Goal: Communication & Community: Answer question/provide support

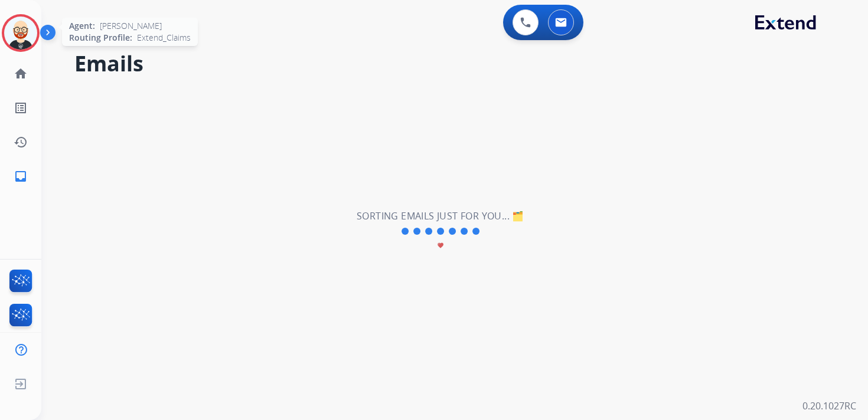
click at [11, 37] on img at bounding box center [20, 33] width 33 height 33
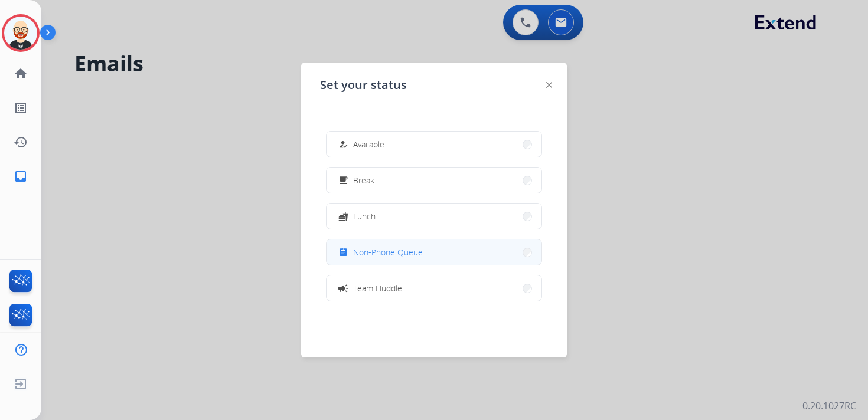
click at [394, 249] on span "Non-Phone Queue" at bounding box center [388, 252] width 70 height 12
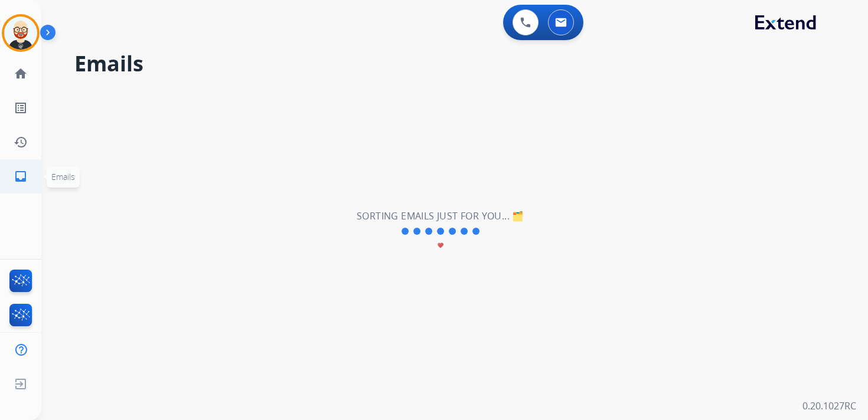
click at [24, 176] on mat-icon "inbox" at bounding box center [21, 176] width 14 height 14
click at [28, 145] on link "history Interaction Log" at bounding box center [20, 142] width 33 height 33
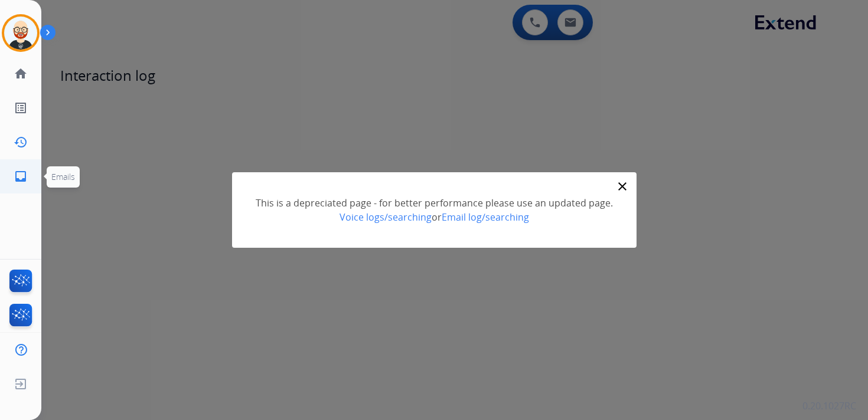
click at [25, 177] on mat-icon "inbox" at bounding box center [21, 176] width 14 height 14
select select "**********"
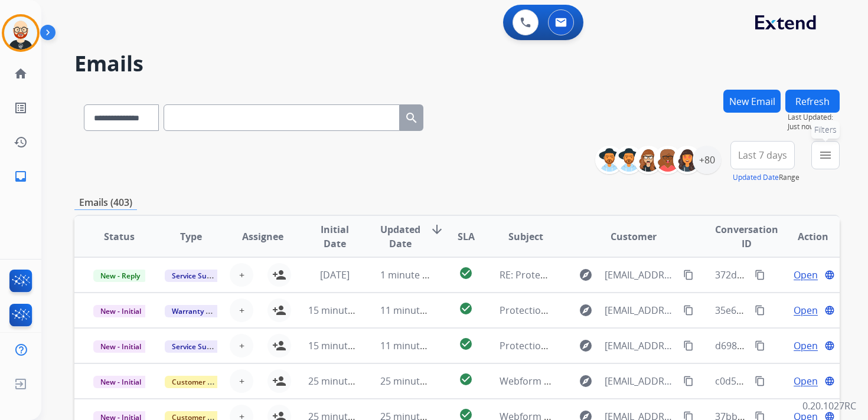
click at [827, 157] on mat-icon "menu" at bounding box center [826, 155] width 14 height 14
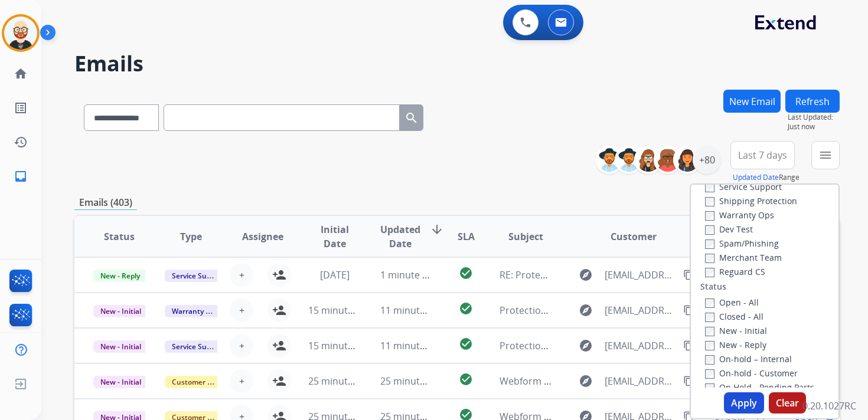
scroll to position [77, 0]
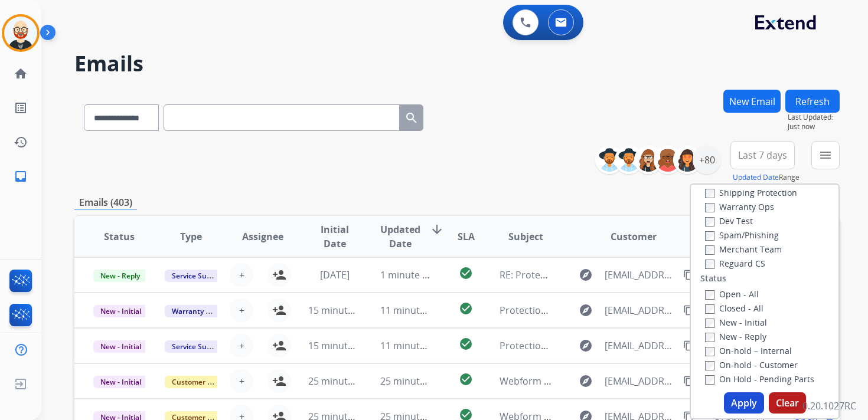
click at [733, 322] on label "New - Initial" at bounding box center [736, 322] width 62 height 11
click at [727, 342] on label "New - Reply" at bounding box center [735, 336] width 61 height 11
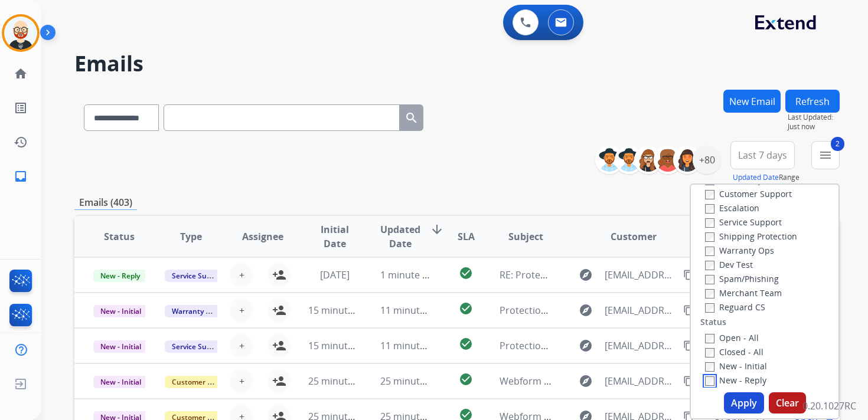
scroll to position [25, 0]
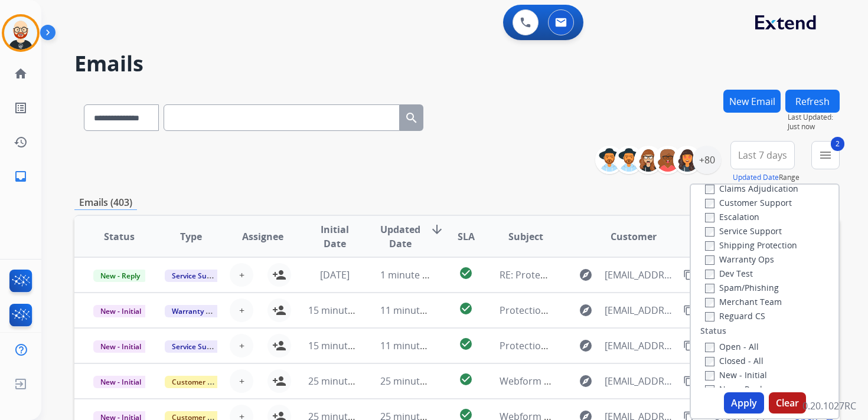
click at [736, 232] on label "Service Support" at bounding box center [743, 231] width 77 height 11
click at [731, 404] on button "Apply" at bounding box center [744, 403] width 40 height 21
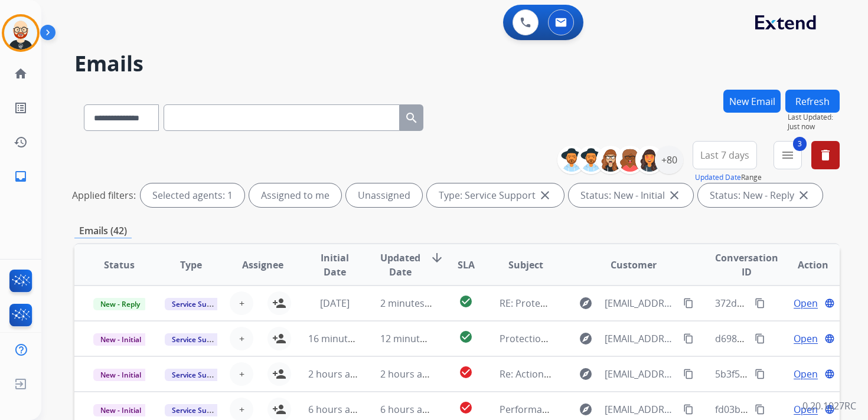
click at [396, 266] on span "Updated Date" at bounding box center [400, 265] width 40 height 28
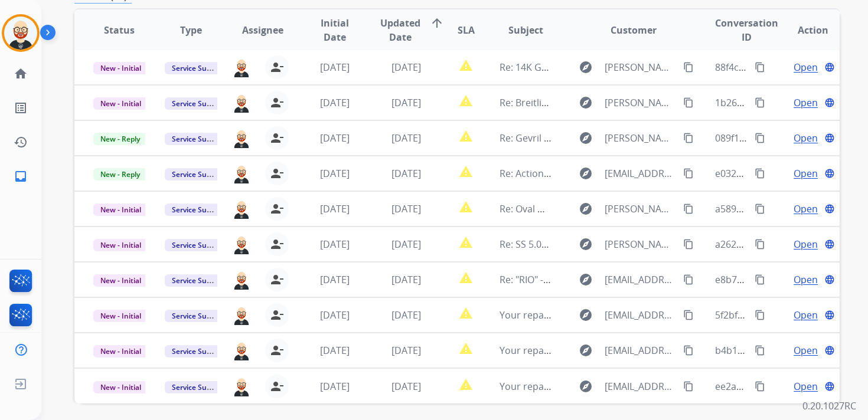
scroll to position [280, 0]
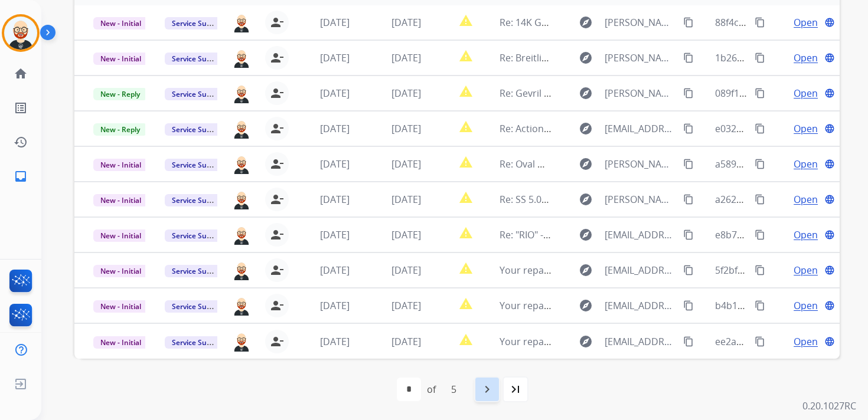
click at [487, 388] on mat-icon "navigate_next" at bounding box center [487, 390] width 14 height 14
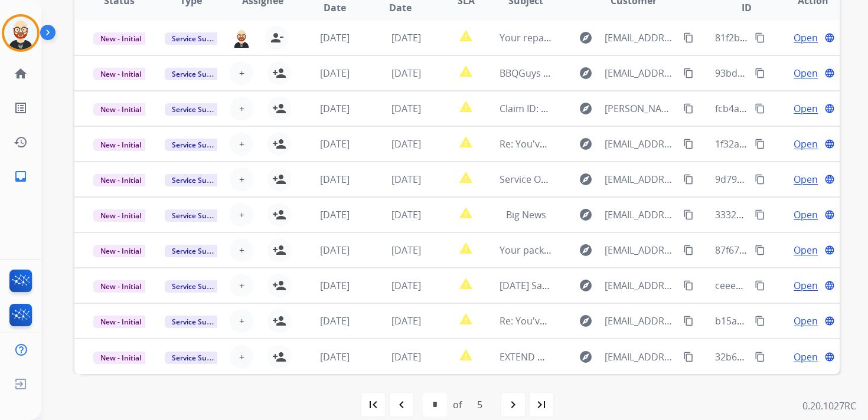
scroll to position [269, 0]
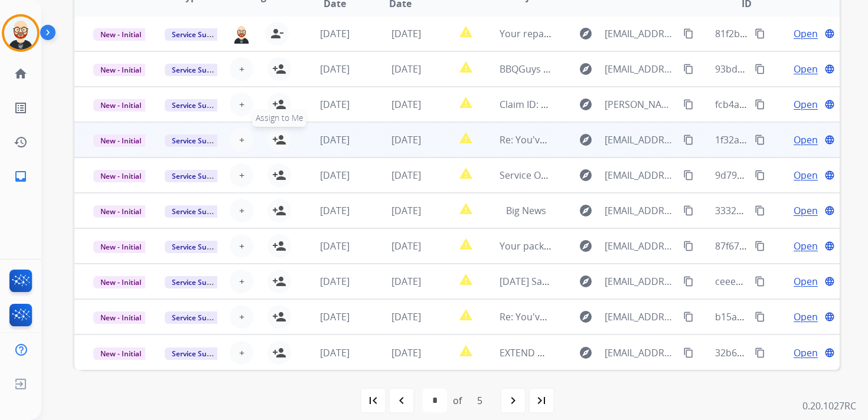
click at [281, 142] on mat-icon "person_add" at bounding box center [279, 140] width 14 height 14
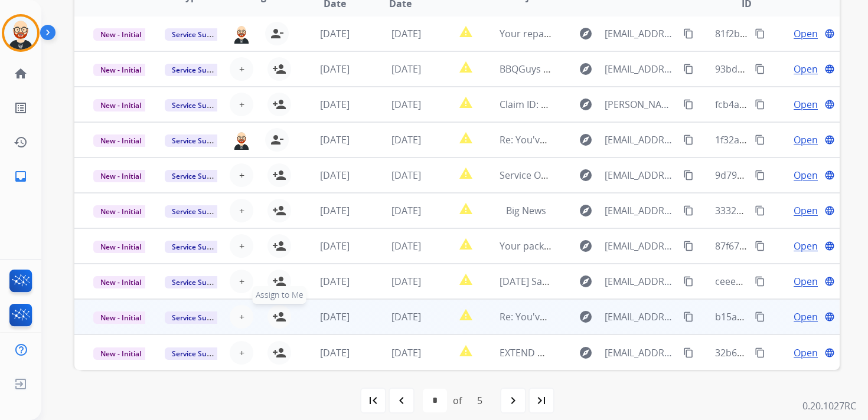
click at [282, 317] on mat-icon "person_add" at bounding box center [279, 317] width 14 height 14
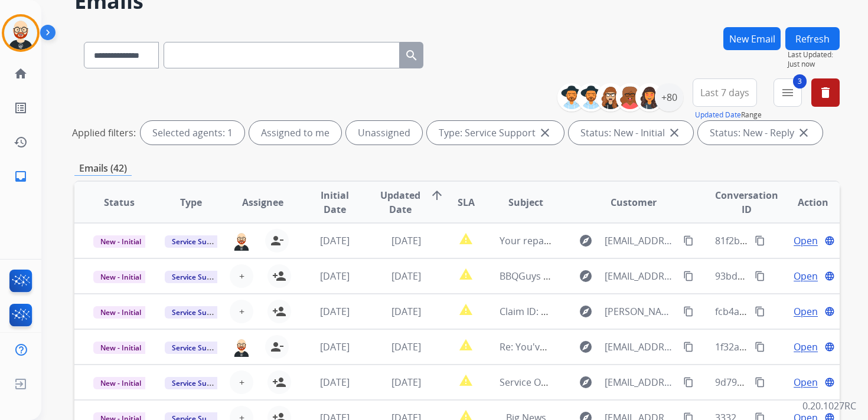
scroll to position [0, 0]
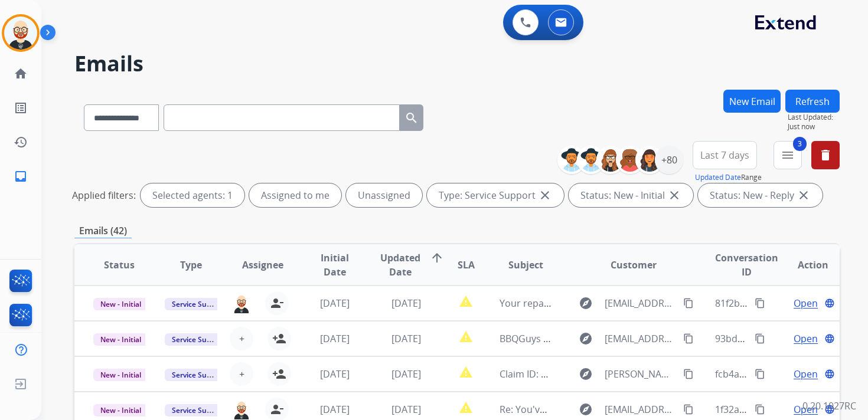
click at [817, 102] on button "Refresh" at bounding box center [812, 101] width 54 height 23
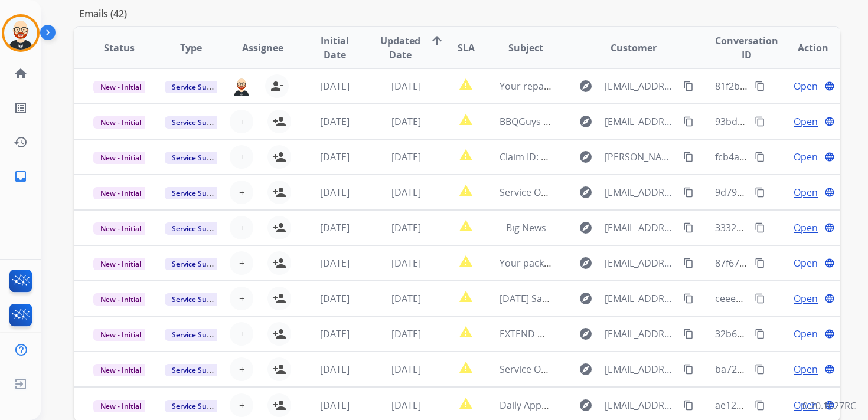
scroll to position [280, 0]
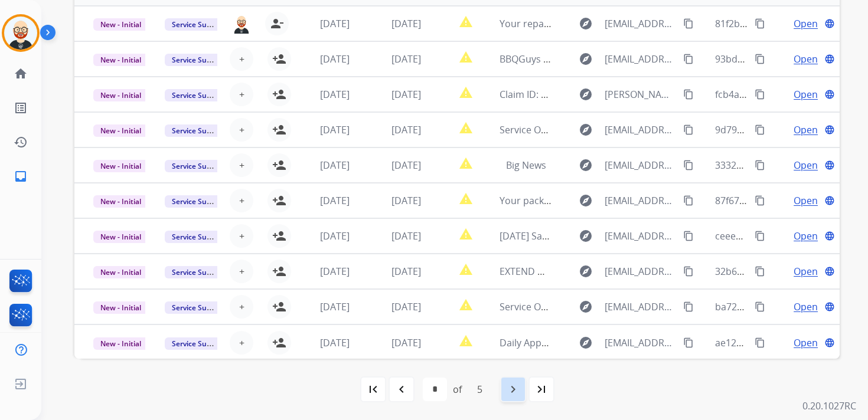
click at [513, 391] on mat-icon "navigate_next" at bounding box center [513, 390] width 14 height 14
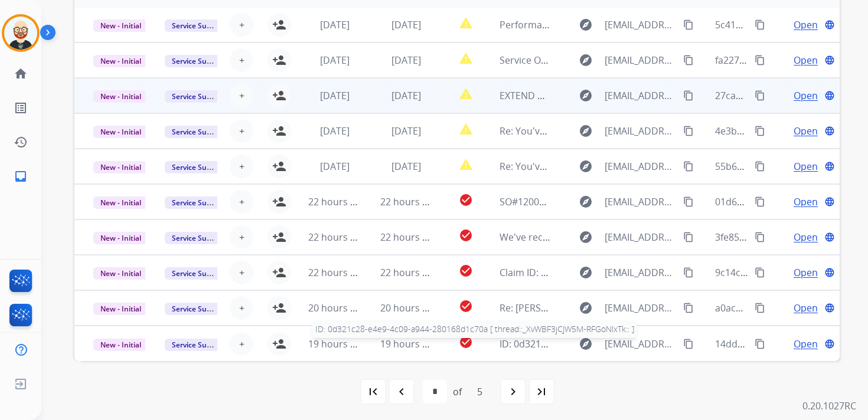
scroll to position [278, 0]
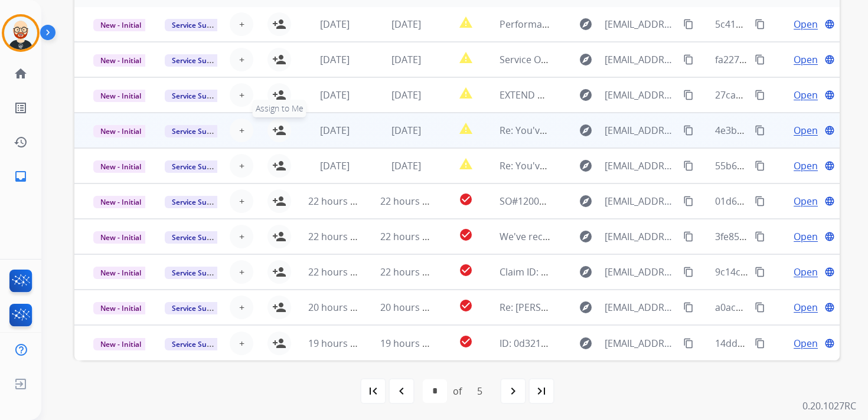
click at [274, 133] on mat-icon "person_add" at bounding box center [279, 130] width 14 height 14
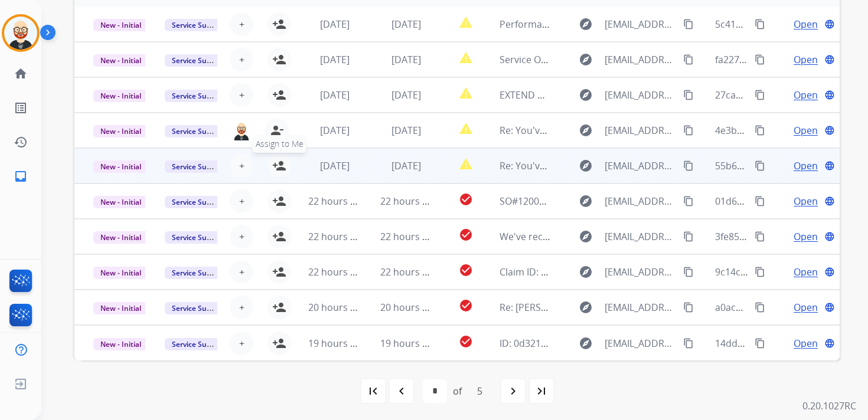
click at [281, 169] on mat-icon "person_add" at bounding box center [279, 166] width 14 height 14
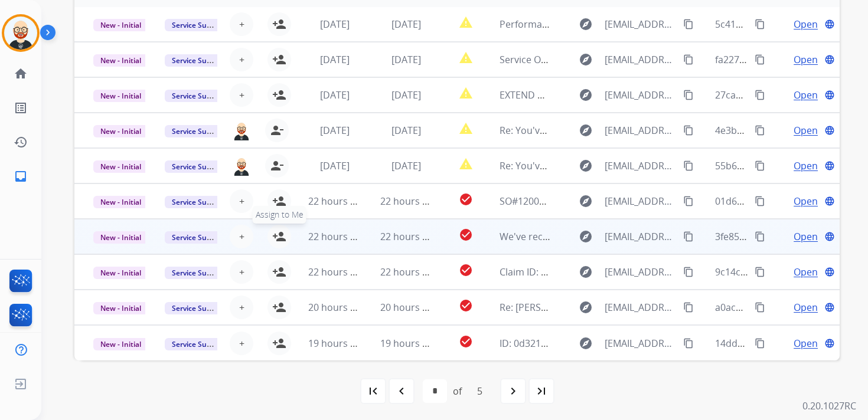
click at [281, 236] on mat-icon "person_add" at bounding box center [279, 237] width 14 height 14
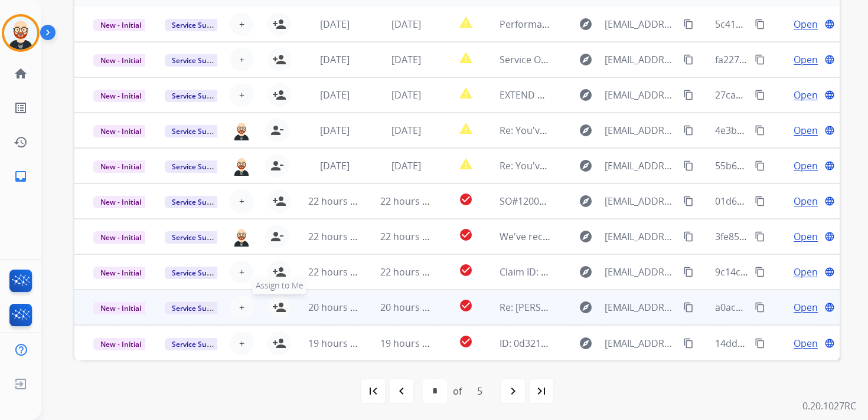
click at [282, 305] on mat-icon "person_add" at bounding box center [279, 308] width 14 height 14
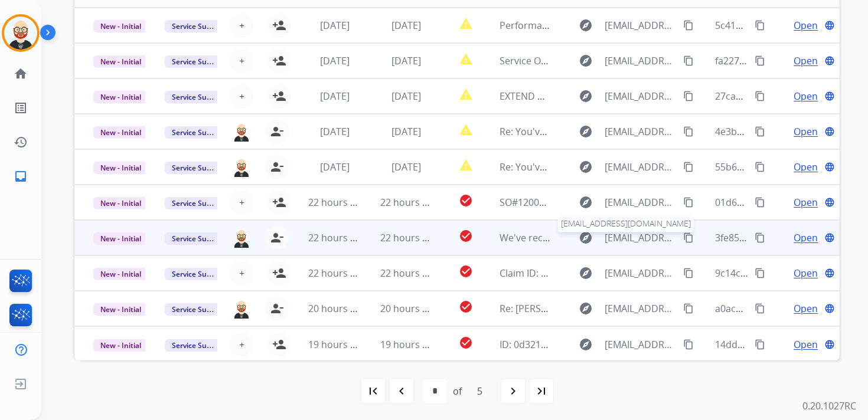
scroll to position [0, 0]
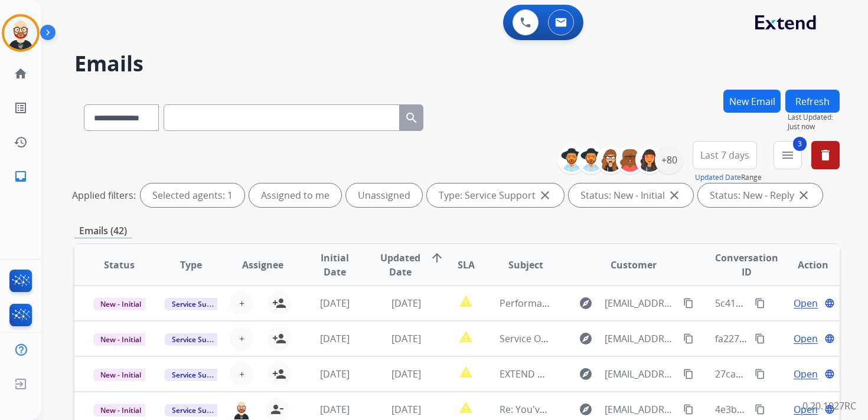
click at [817, 102] on button "Refresh" at bounding box center [812, 101] width 54 height 23
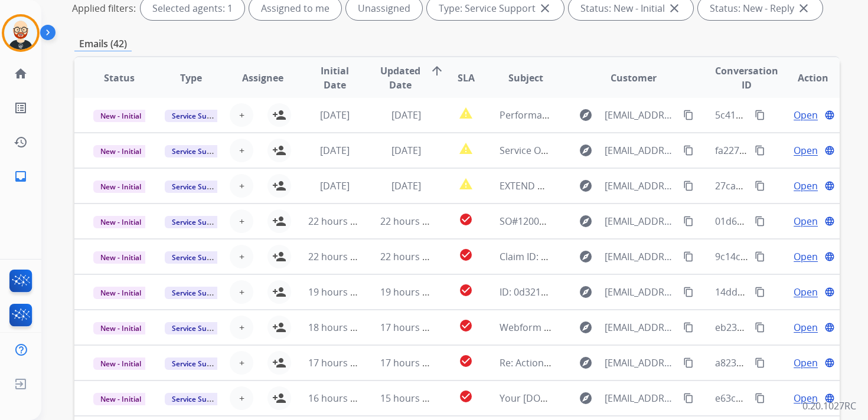
scroll to position [280, 0]
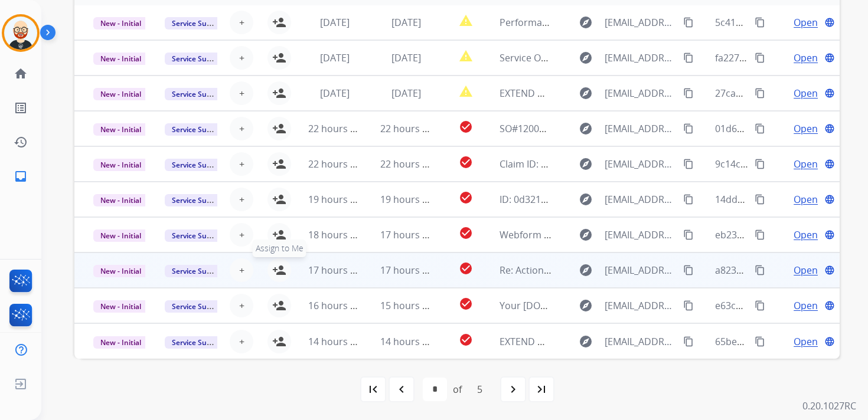
click at [272, 272] on mat-icon "person_add" at bounding box center [279, 270] width 14 height 14
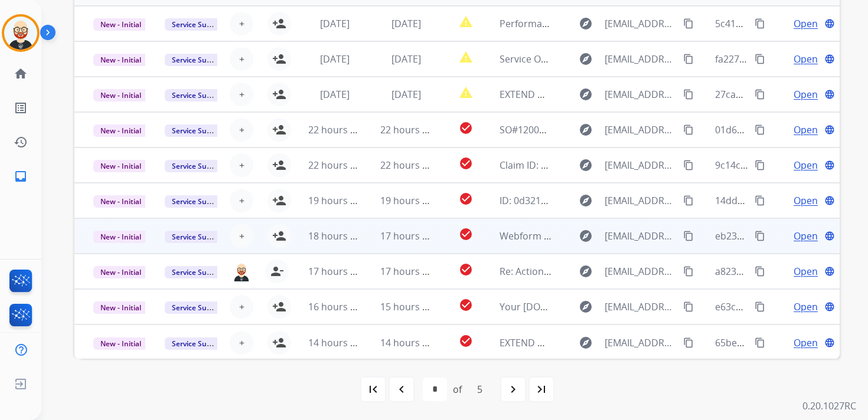
scroll to position [0, 0]
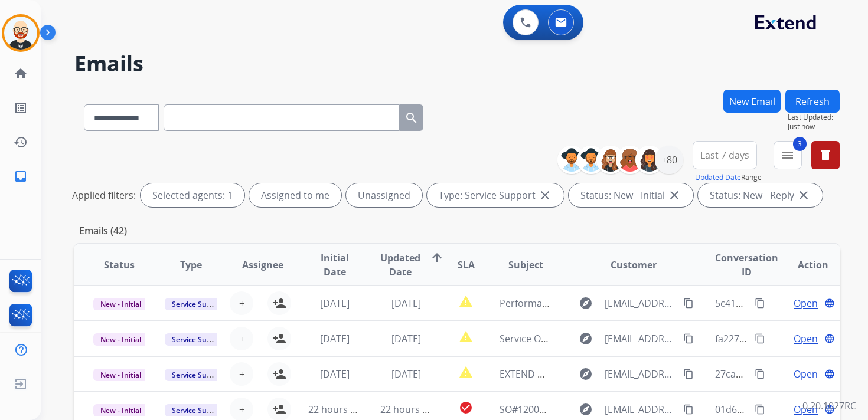
click at [832, 94] on button "Refresh" at bounding box center [812, 101] width 54 height 23
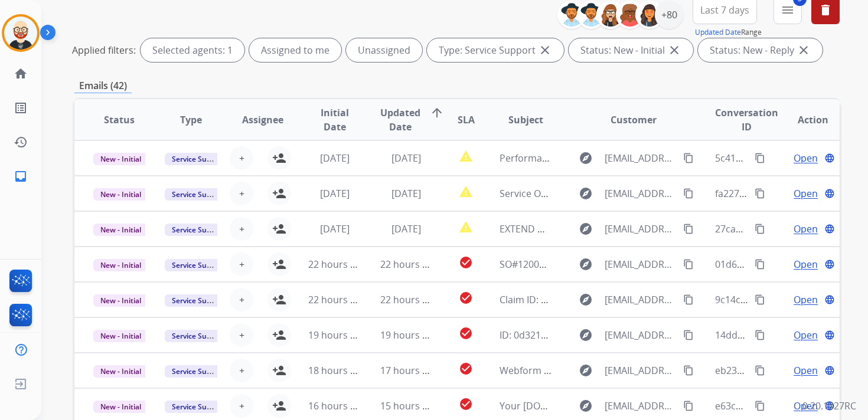
scroll to position [280, 0]
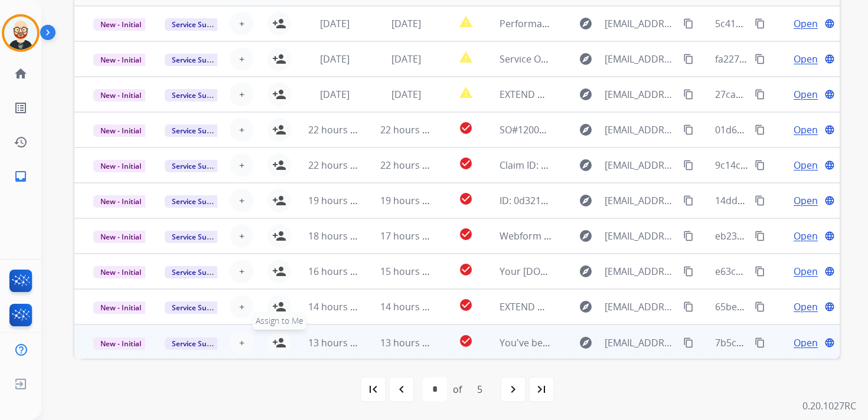
click at [284, 346] on button "person_add Assign to Me" at bounding box center [280, 343] width 24 height 24
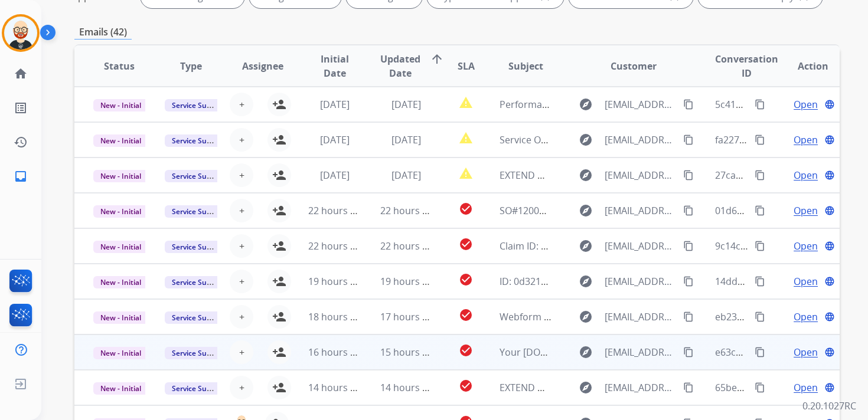
scroll to position [0, 0]
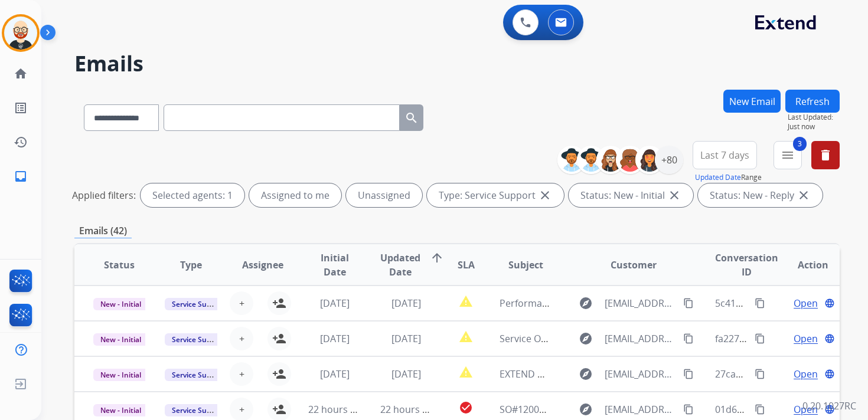
click at [816, 101] on button "Refresh" at bounding box center [812, 101] width 54 height 23
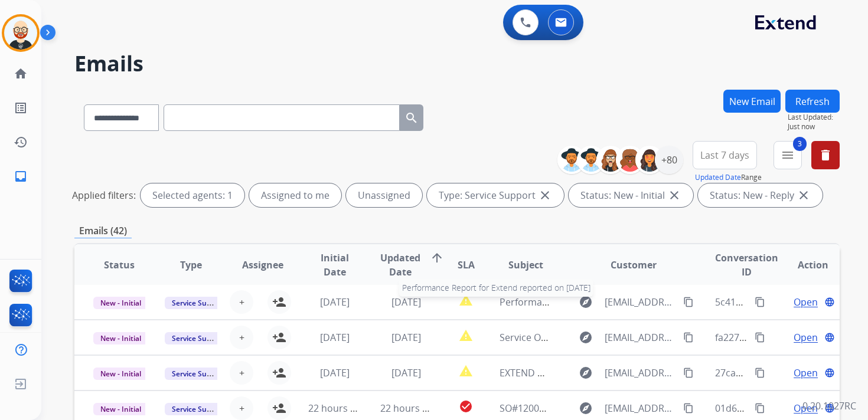
scroll to position [280, 0]
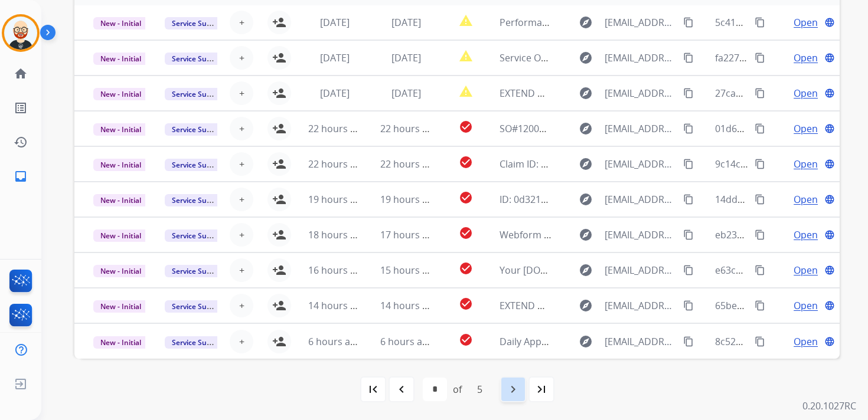
click at [509, 393] on mat-icon "navigate_next" at bounding box center [513, 390] width 14 height 14
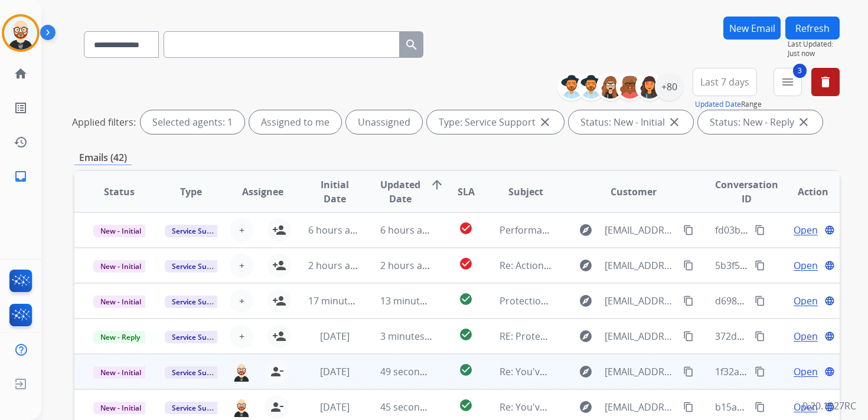
scroll to position [0, 0]
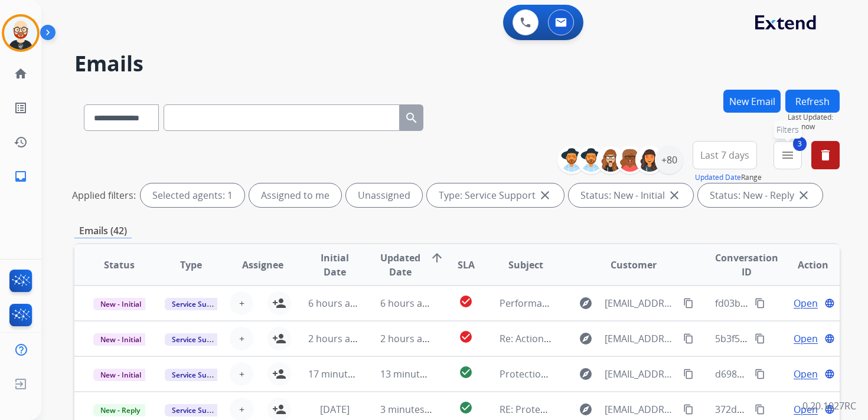
click at [785, 155] on mat-icon "menu" at bounding box center [788, 155] width 14 height 14
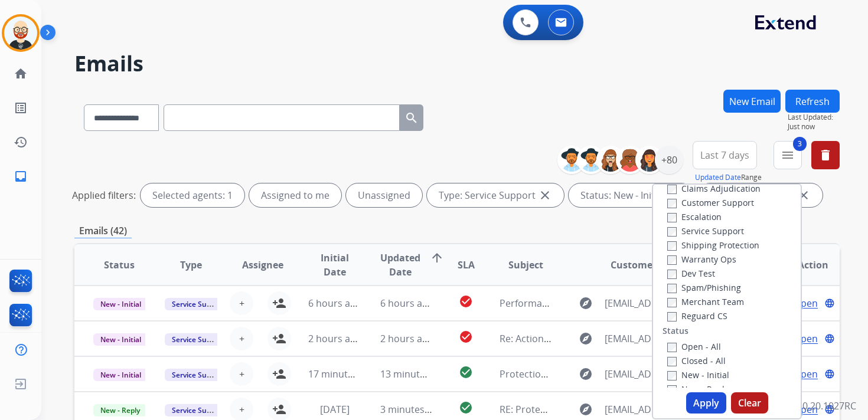
click at [695, 233] on label "Service Support" at bounding box center [705, 231] width 77 height 11
click at [700, 398] on button "Apply" at bounding box center [706, 403] width 40 height 21
select select "*"
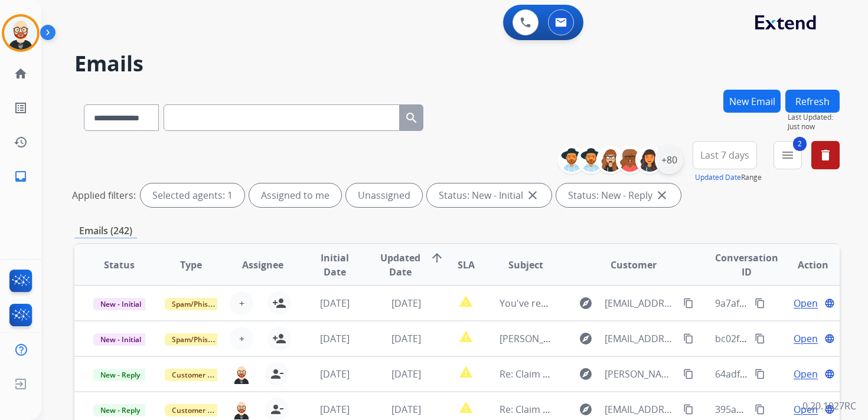
click at [669, 156] on div "+80" at bounding box center [669, 160] width 28 height 28
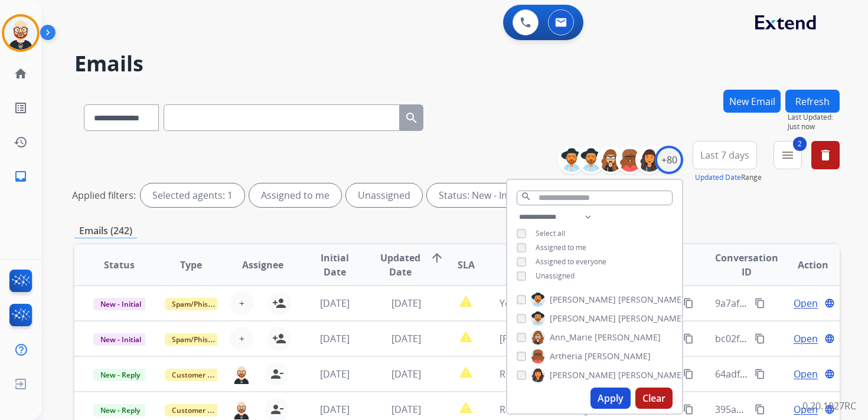
click at [552, 275] on span "Unassigned" at bounding box center [555, 276] width 39 height 10
click at [609, 394] on button "Apply" at bounding box center [611, 398] width 40 height 21
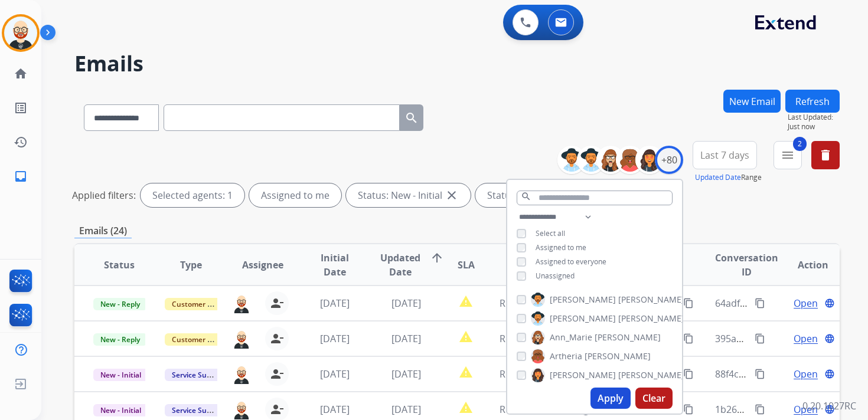
click at [712, 156] on span "Last 7 days" at bounding box center [724, 155] width 49 height 5
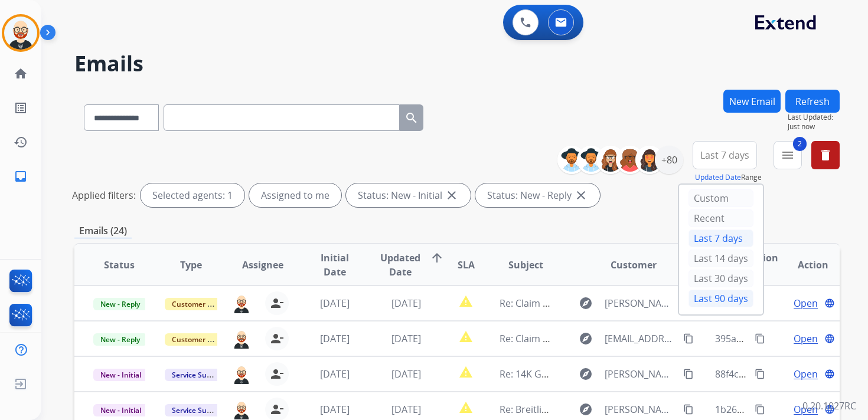
click at [711, 302] on div "Last 90 days" at bounding box center [721, 299] width 65 height 18
click at [403, 155] on div "**********" at bounding box center [456, 176] width 765 height 71
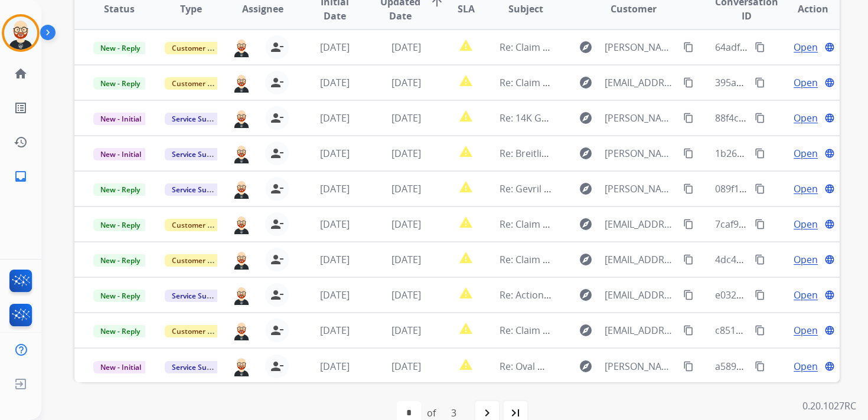
scroll to position [248, 0]
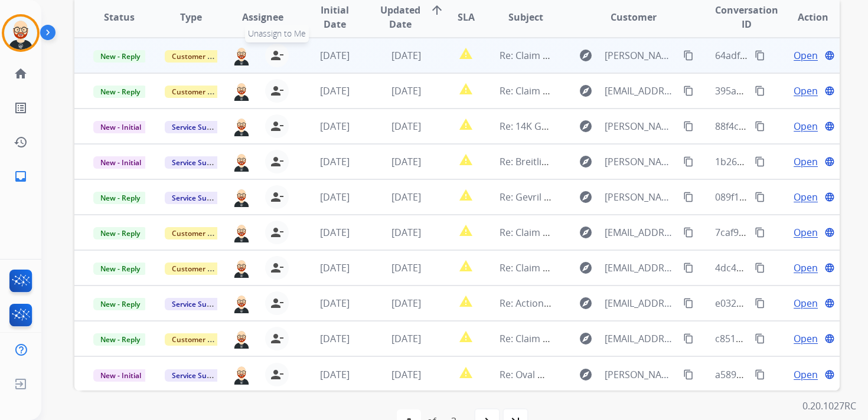
click at [276, 51] on mat-icon "person_remove" at bounding box center [277, 55] width 14 height 14
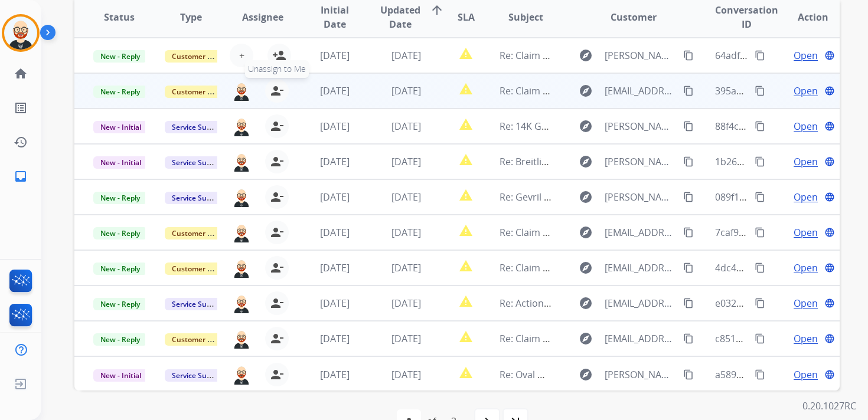
click at [275, 94] on mat-icon "person_remove" at bounding box center [277, 91] width 14 height 14
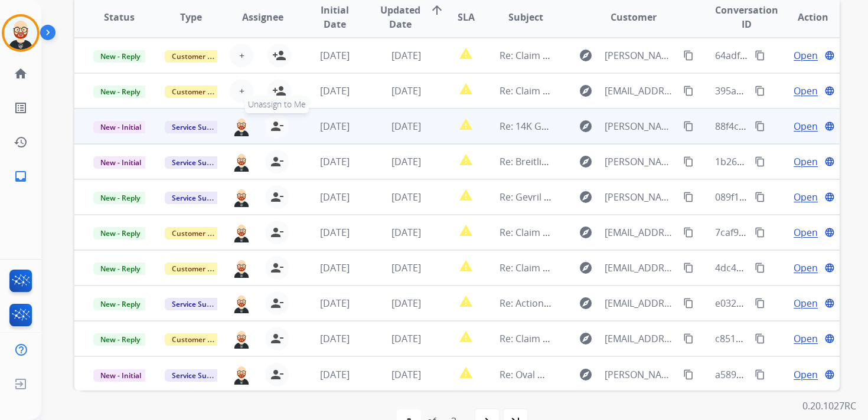
click at [275, 126] on mat-icon "person_remove" at bounding box center [277, 126] width 14 height 14
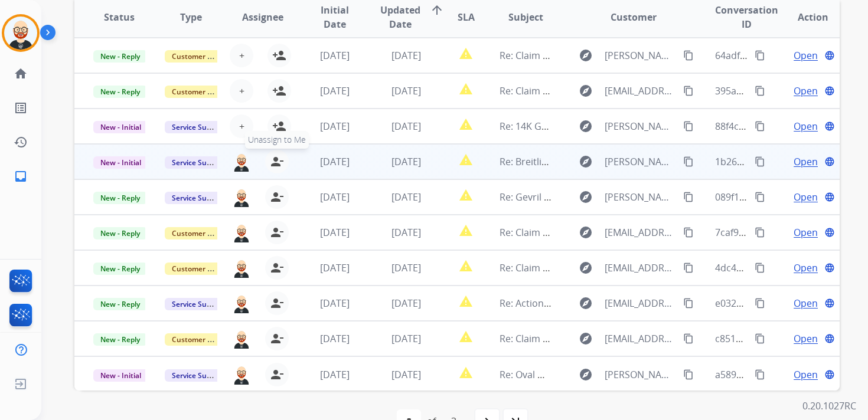
click at [275, 162] on mat-icon "person_remove" at bounding box center [277, 162] width 14 height 14
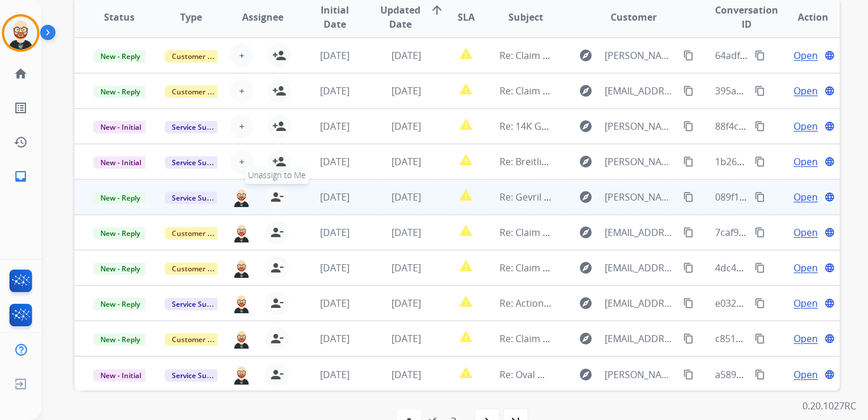
click at [276, 207] on button "person_remove [PERSON_NAME] to Me" at bounding box center [277, 197] width 24 height 24
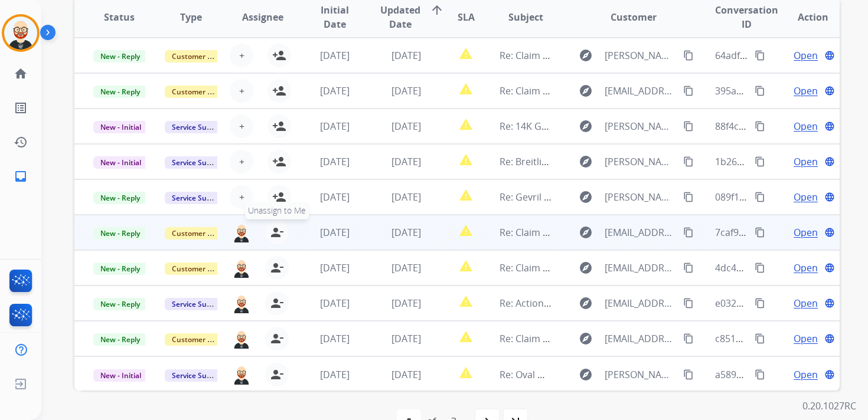
click at [276, 232] on mat-icon "person_remove" at bounding box center [277, 233] width 14 height 14
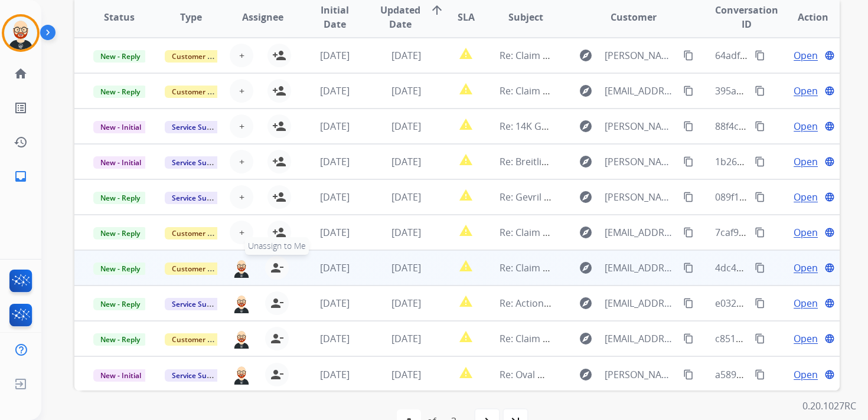
click at [273, 265] on mat-icon "person_remove" at bounding box center [277, 268] width 14 height 14
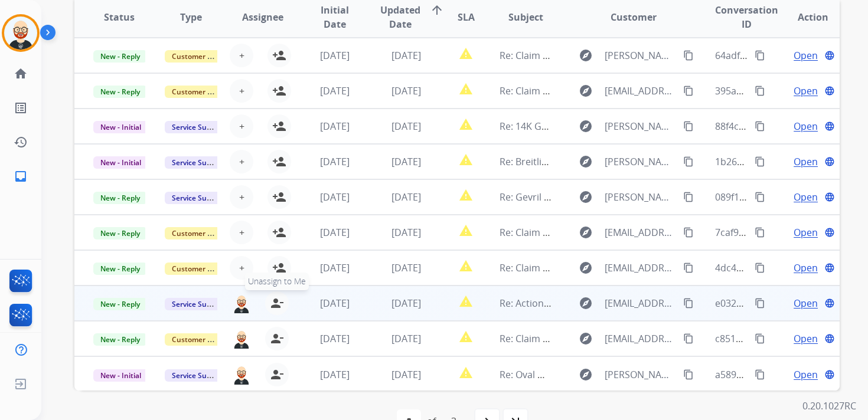
click at [275, 310] on button "person_remove [PERSON_NAME] to Me" at bounding box center [277, 304] width 24 height 24
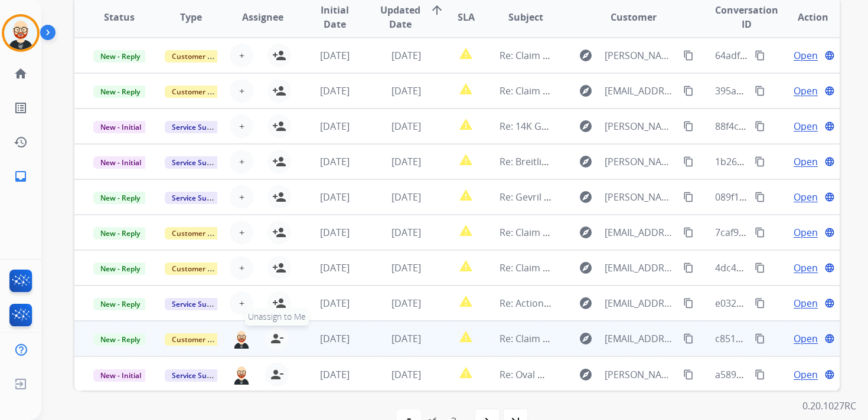
click at [276, 345] on mat-icon "person_remove" at bounding box center [277, 339] width 14 height 14
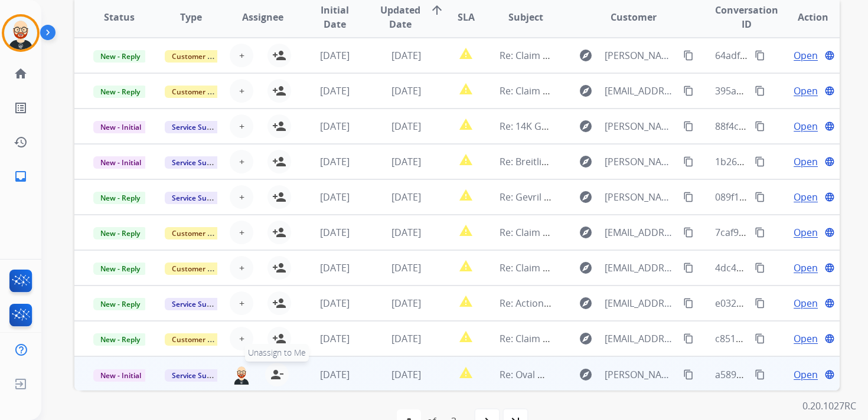
click at [276, 376] on mat-icon "person_remove" at bounding box center [277, 375] width 14 height 14
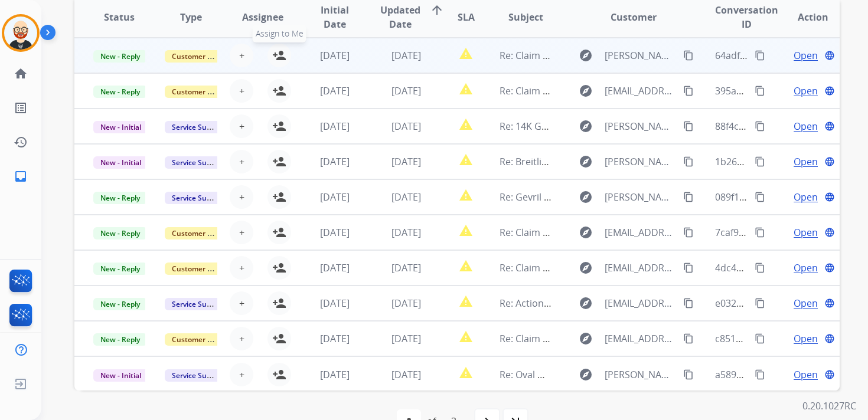
click at [281, 60] on mat-icon "person_add" at bounding box center [279, 55] width 14 height 14
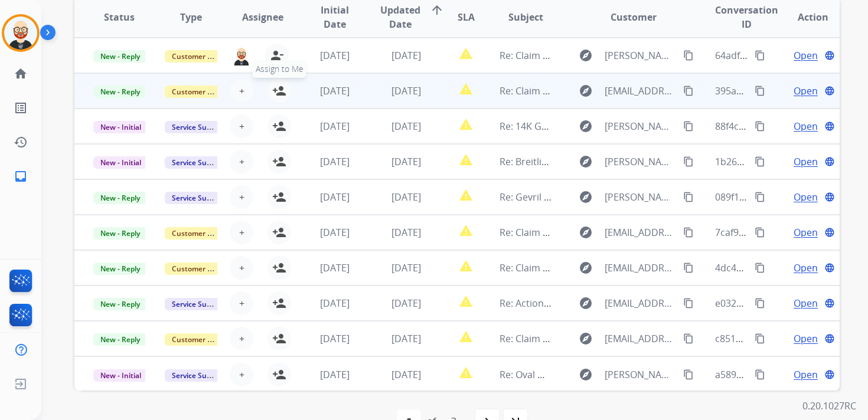
click at [279, 93] on mat-icon "person_add" at bounding box center [279, 91] width 14 height 14
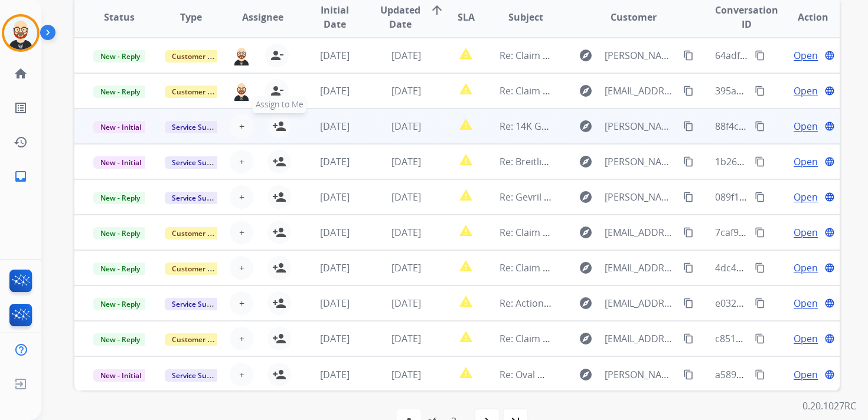
click at [276, 125] on mat-icon "person_add" at bounding box center [279, 126] width 14 height 14
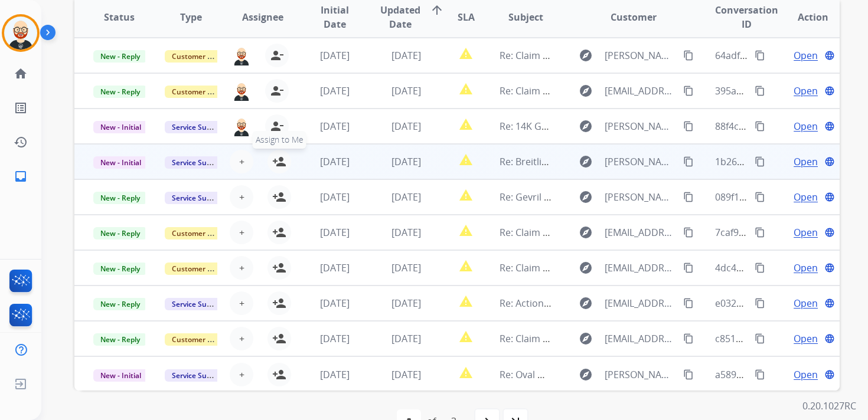
click at [275, 161] on mat-icon "person_add" at bounding box center [279, 162] width 14 height 14
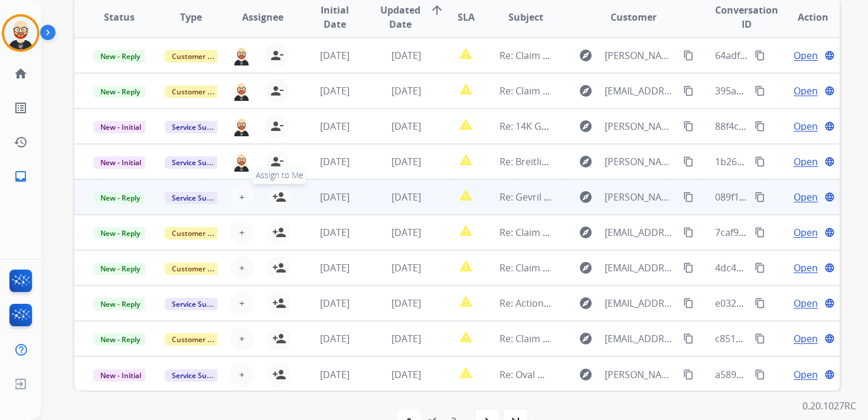
click at [275, 196] on mat-icon "person_add" at bounding box center [279, 197] width 14 height 14
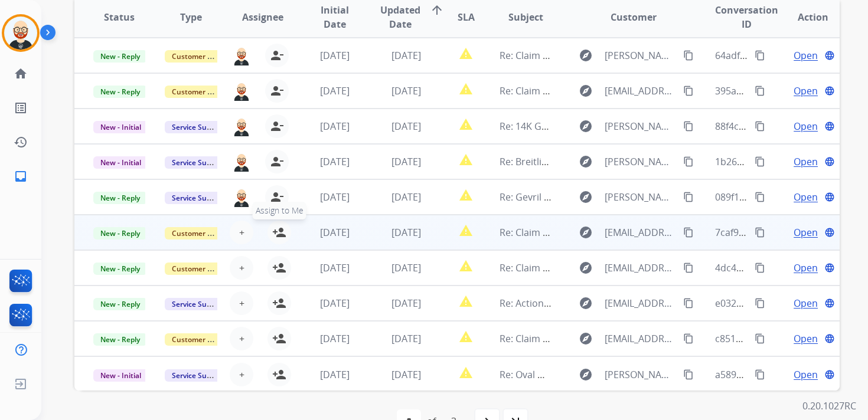
click at [276, 234] on mat-icon "person_add" at bounding box center [279, 233] width 14 height 14
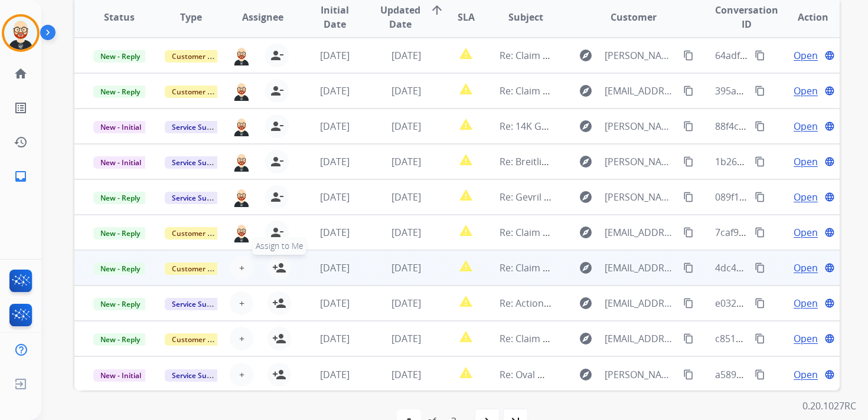
click at [281, 272] on mat-icon "person_add" at bounding box center [279, 268] width 14 height 14
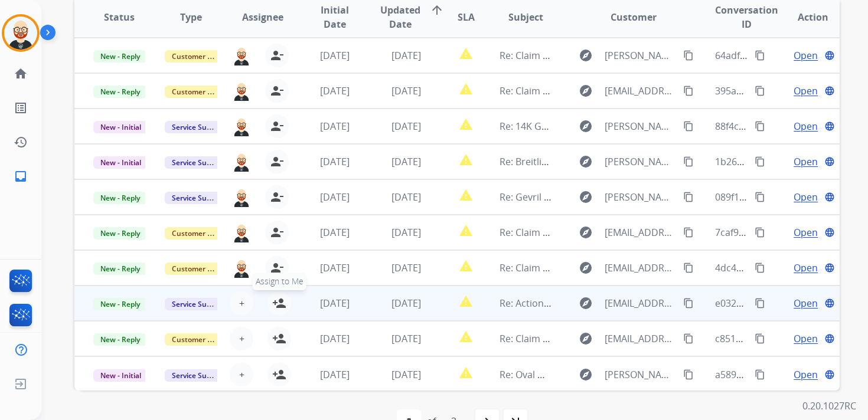
click at [281, 306] on mat-icon "person_add" at bounding box center [279, 303] width 14 height 14
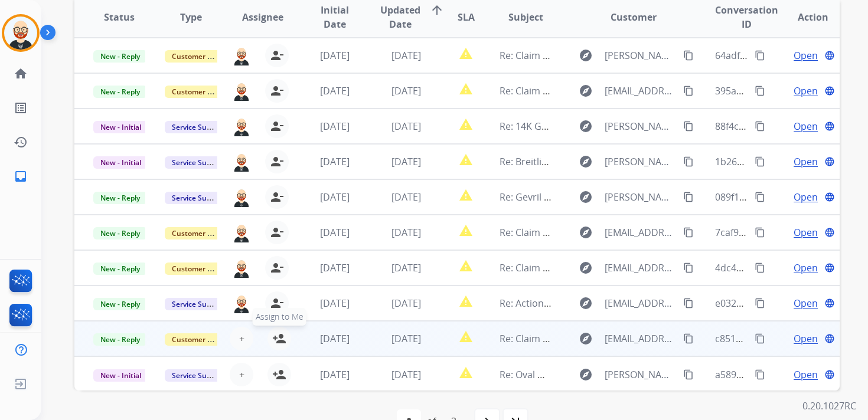
click at [278, 337] on mat-icon "person_add" at bounding box center [279, 339] width 14 height 14
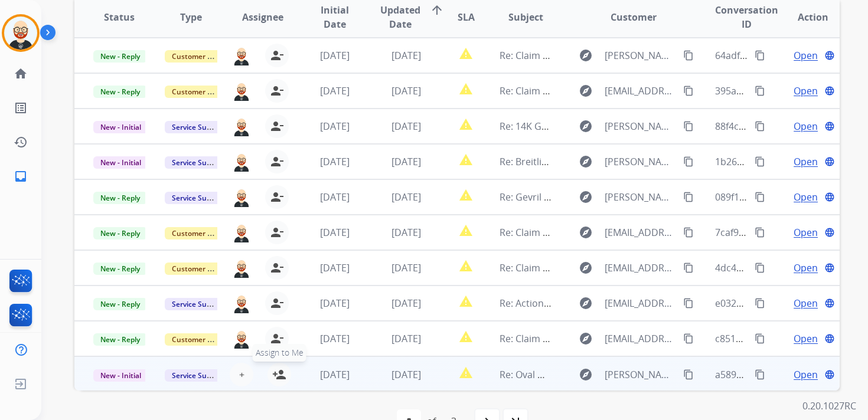
click at [278, 377] on mat-icon "person_add" at bounding box center [279, 375] width 14 height 14
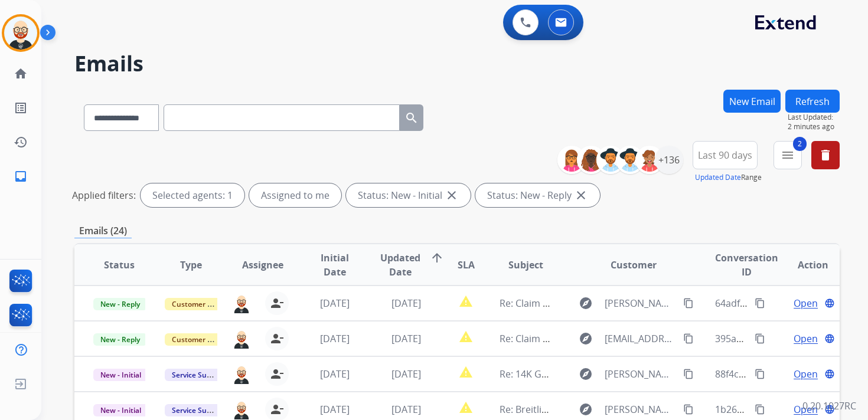
click at [806, 96] on button "Refresh" at bounding box center [812, 101] width 54 height 23
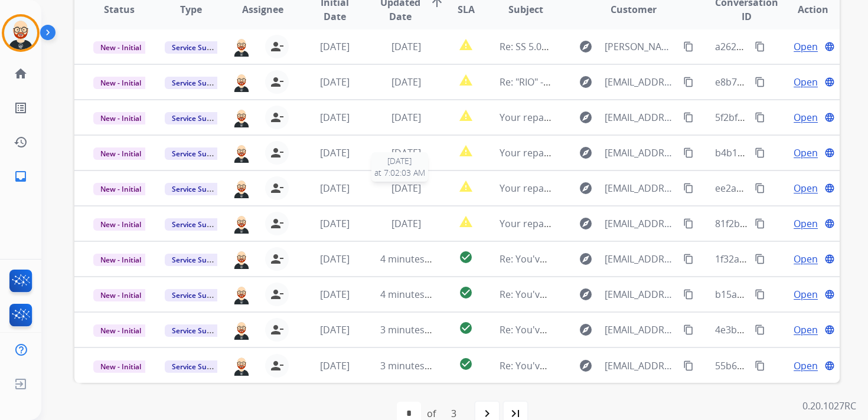
scroll to position [246, 0]
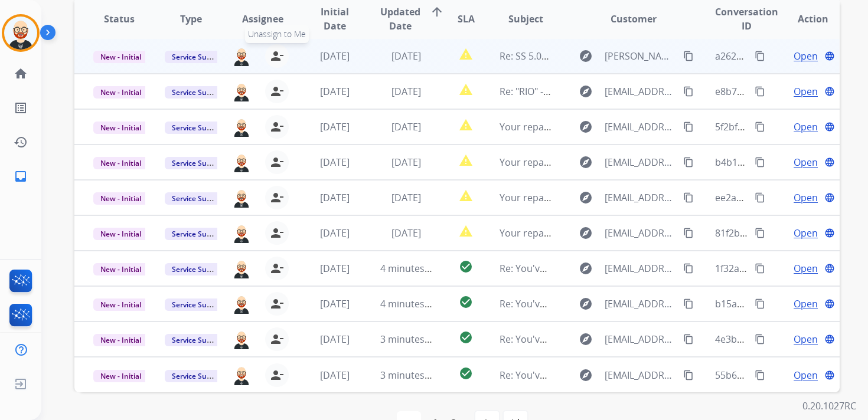
click at [276, 58] on mat-icon "person_remove" at bounding box center [277, 56] width 14 height 14
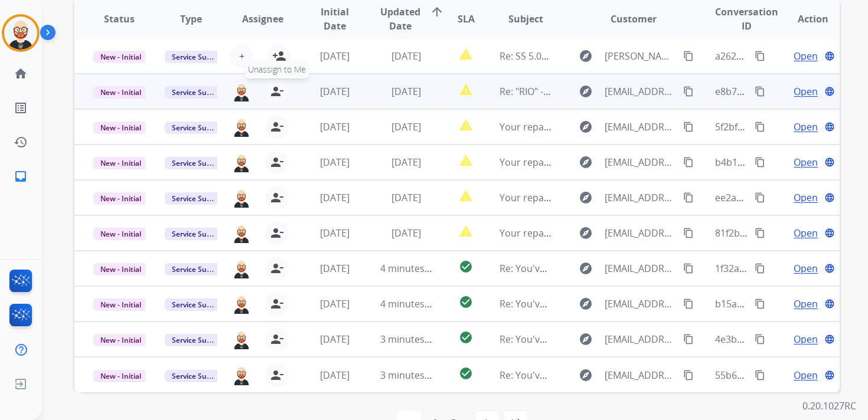
click at [276, 91] on mat-icon "person_remove" at bounding box center [277, 91] width 14 height 14
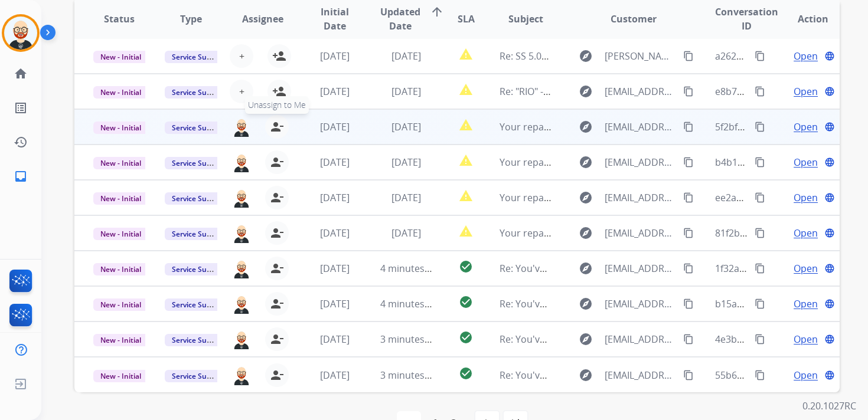
click at [272, 126] on mat-icon "person_remove" at bounding box center [277, 127] width 14 height 14
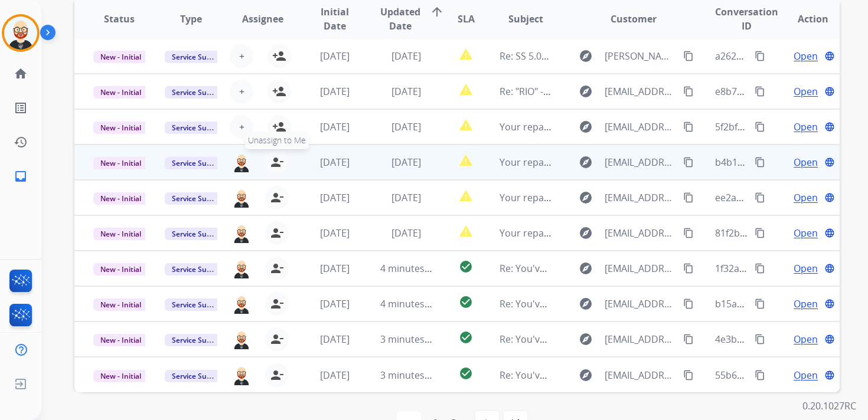
click at [274, 165] on mat-icon "person_remove" at bounding box center [277, 162] width 14 height 14
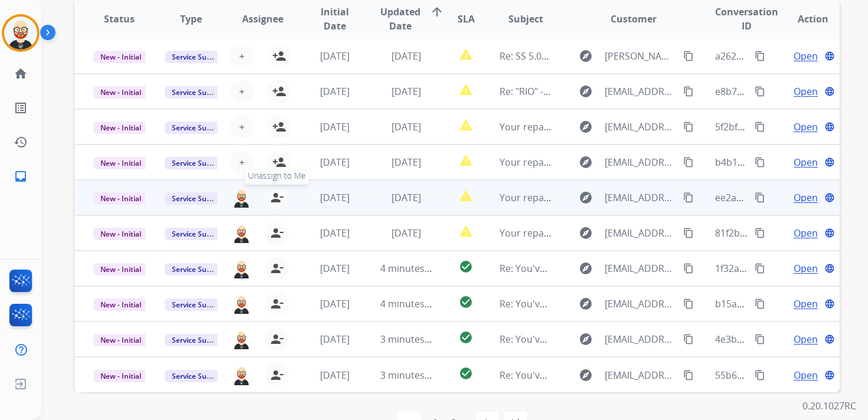
click at [273, 197] on mat-icon "person_remove" at bounding box center [277, 198] width 14 height 14
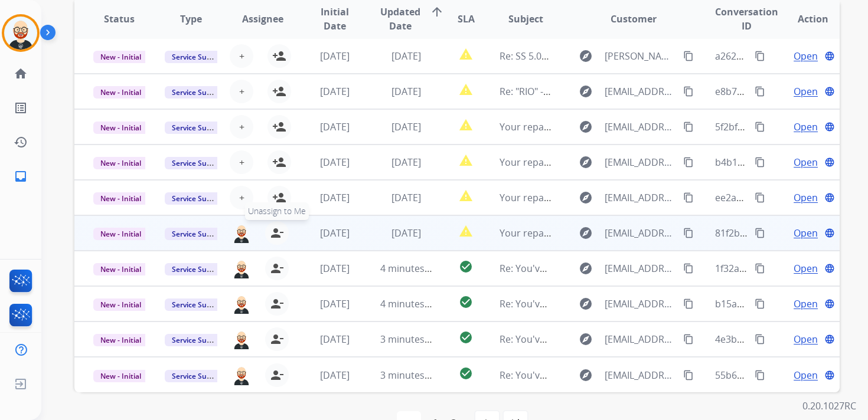
click at [273, 236] on mat-icon "person_remove" at bounding box center [277, 233] width 14 height 14
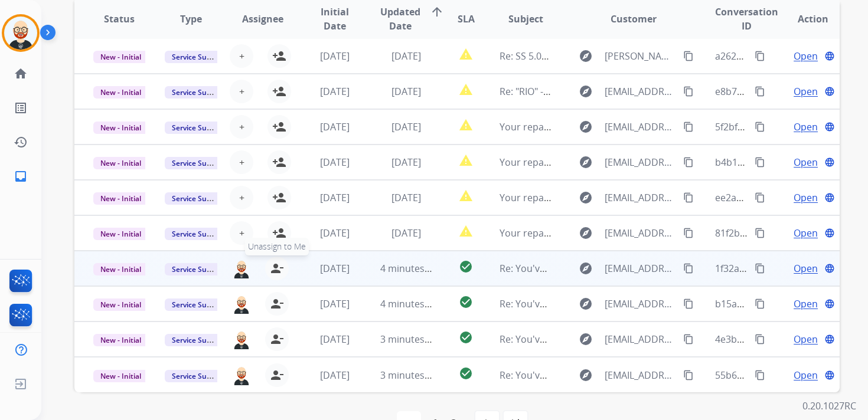
click at [272, 265] on mat-icon "person_remove" at bounding box center [277, 269] width 14 height 14
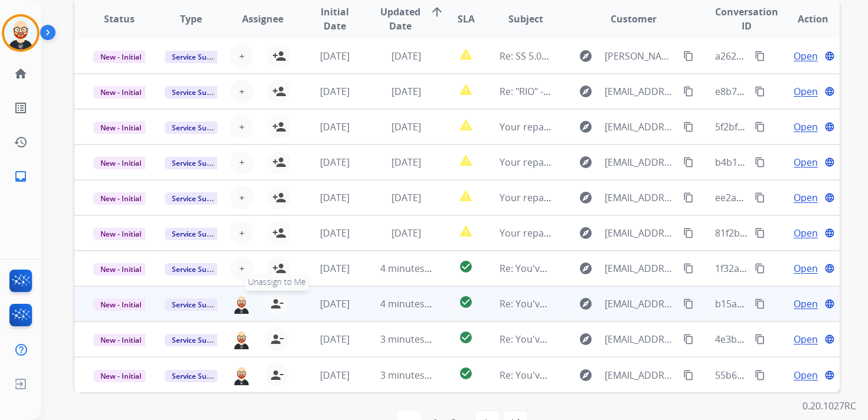
click at [273, 307] on mat-icon "person_remove" at bounding box center [277, 304] width 14 height 14
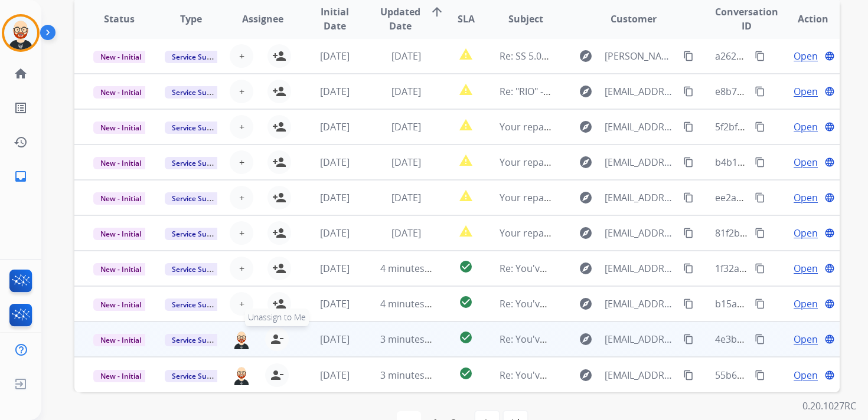
click at [273, 336] on mat-icon "person_remove" at bounding box center [277, 339] width 14 height 14
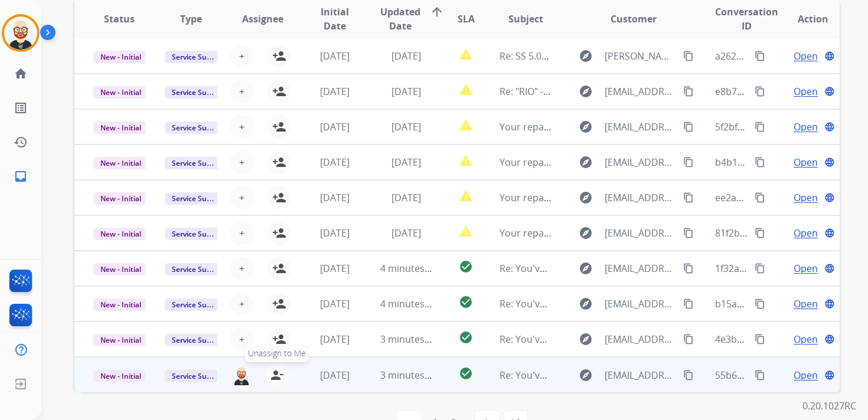
click at [275, 376] on mat-icon "person_remove" at bounding box center [277, 376] width 14 height 14
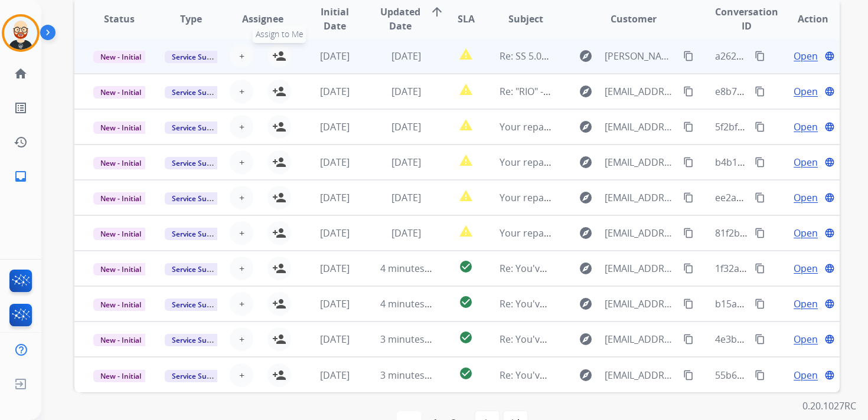
click at [278, 60] on mat-icon "person_add" at bounding box center [279, 56] width 14 height 14
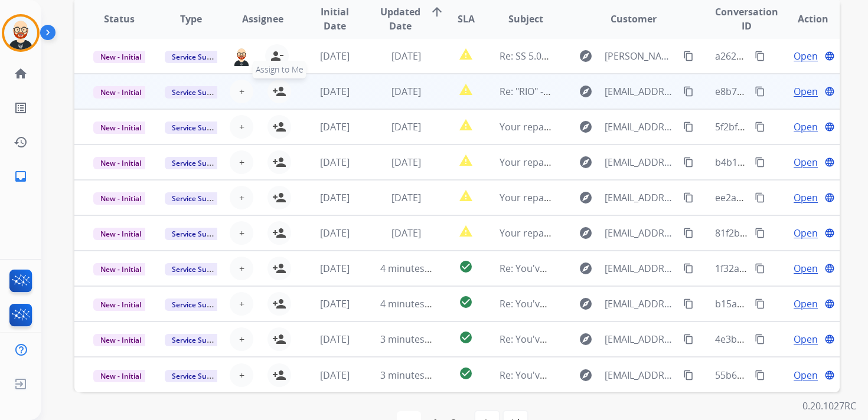
click at [278, 92] on mat-icon "person_add" at bounding box center [279, 91] width 14 height 14
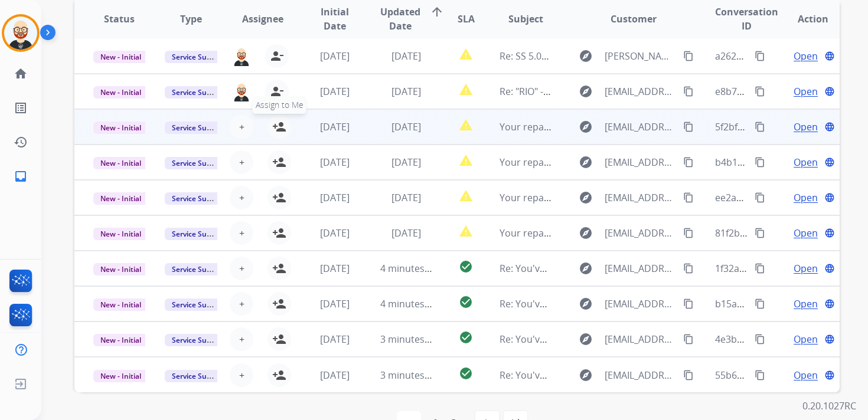
click at [278, 133] on button "person_add Assign to Me" at bounding box center [280, 127] width 24 height 24
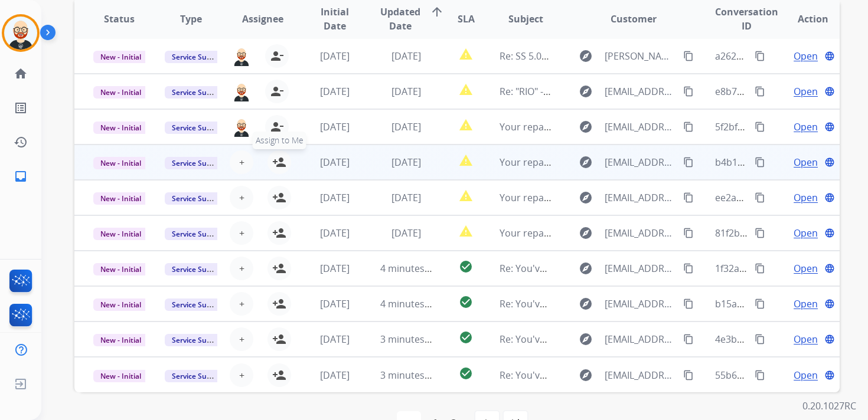
click at [278, 161] on mat-icon "person_add" at bounding box center [279, 162] width 14 height 14
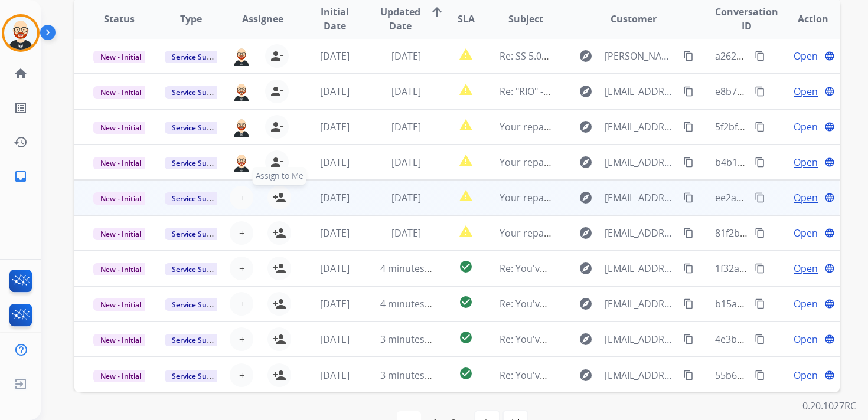
click at [278, 203] on mat-icon "person_add" at bounding box center [279, 198] width 14 height 14
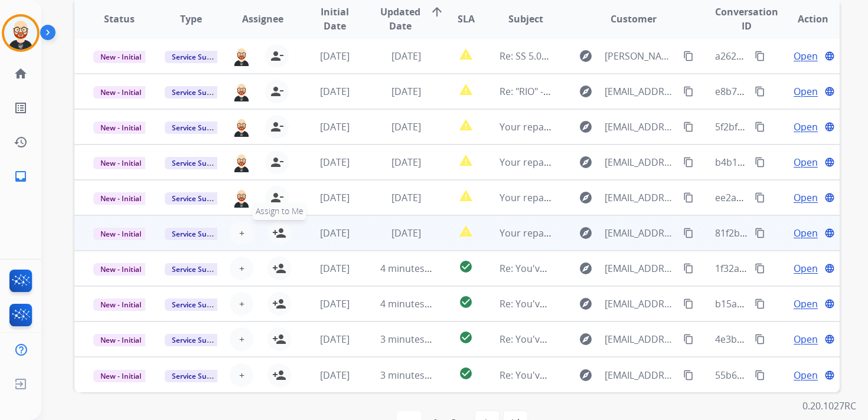
click at [278, 232] on mat-icon "person_add" at bounding box center [279, 233] width 14 height 14
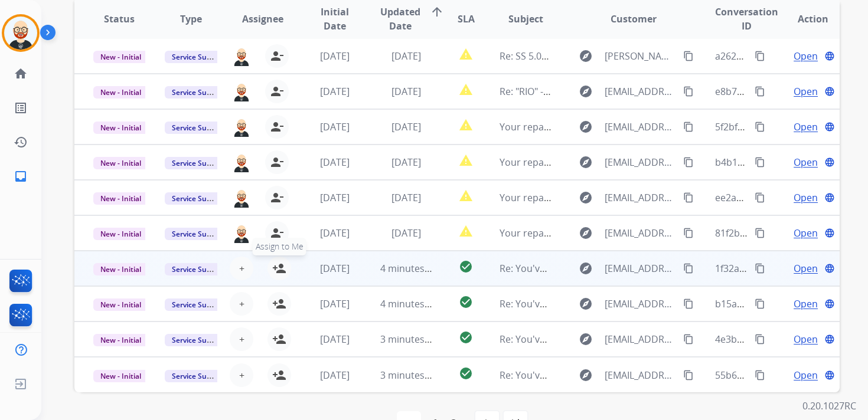
click at [278, 263] on mat-icon "person_add" at bounding box center [279, 269] width 14 height 14
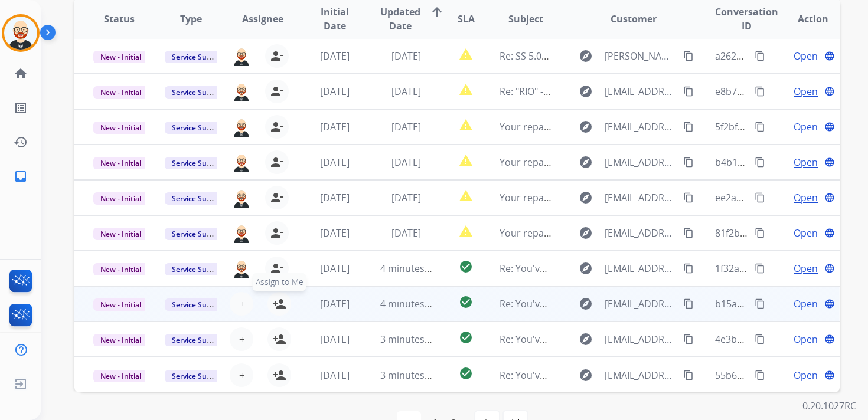
click at [279, 304] on mat-icon "person_add" at bounding box center [279, 304] width 14 height 14
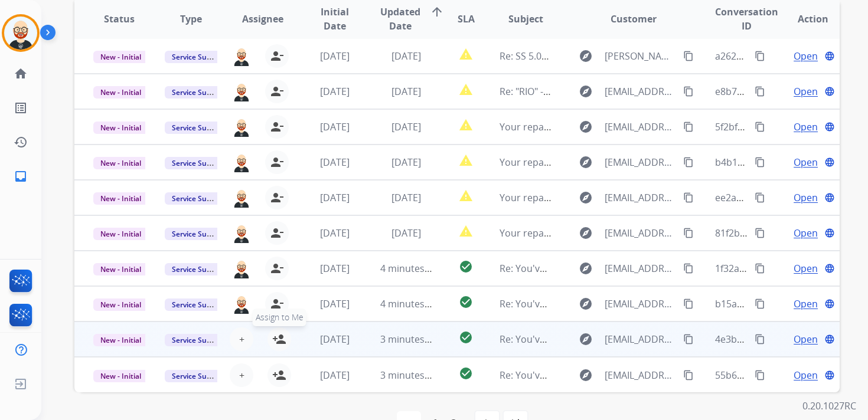
click at [278, 344] on mat-icon "person_add" at bounding box center [279, 339] width 14 height 14
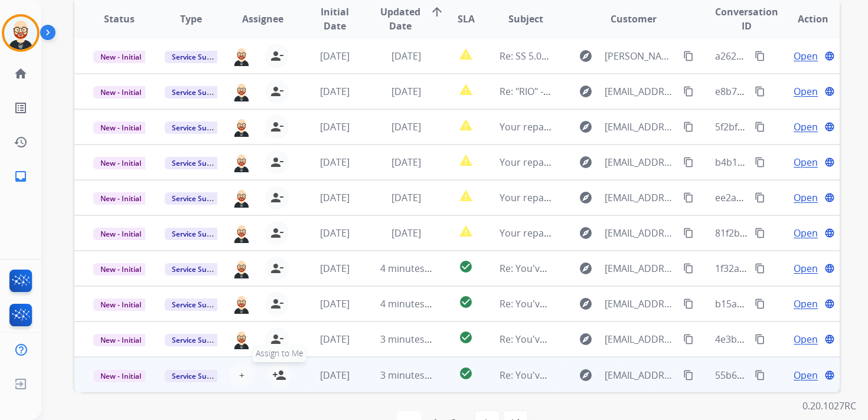
click at [278, 371] on mat-icon "person_add" at bounding box center [279, 376] width 14 height 14
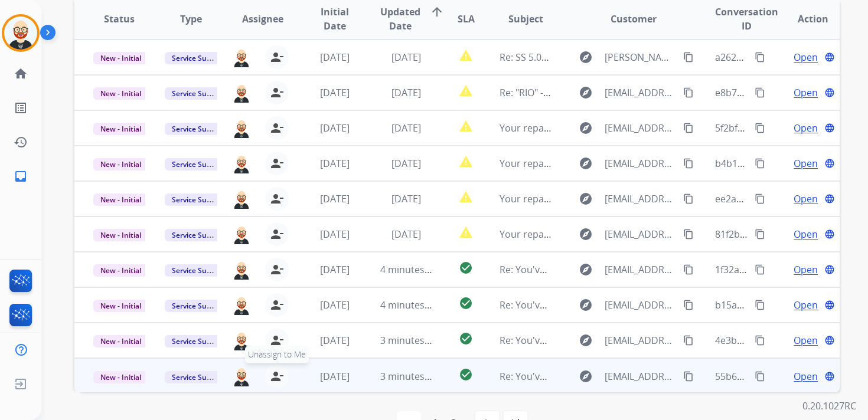
scroll to position [0, 0]
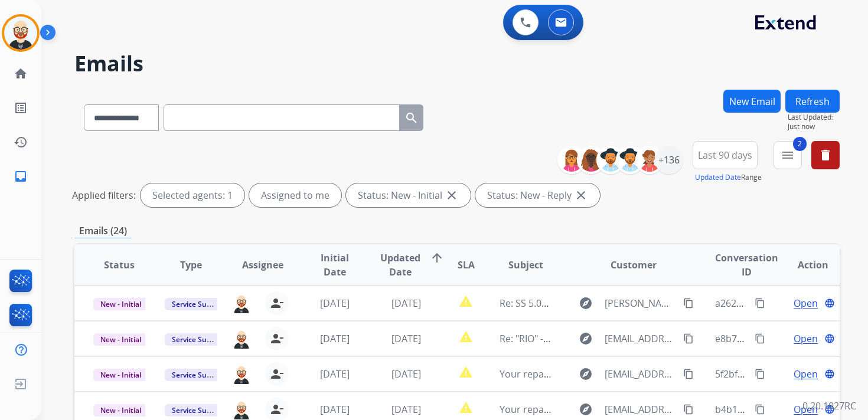
click at [826, 103] on button "Refresh" at bounding box center [812, 101] width 54 height 23
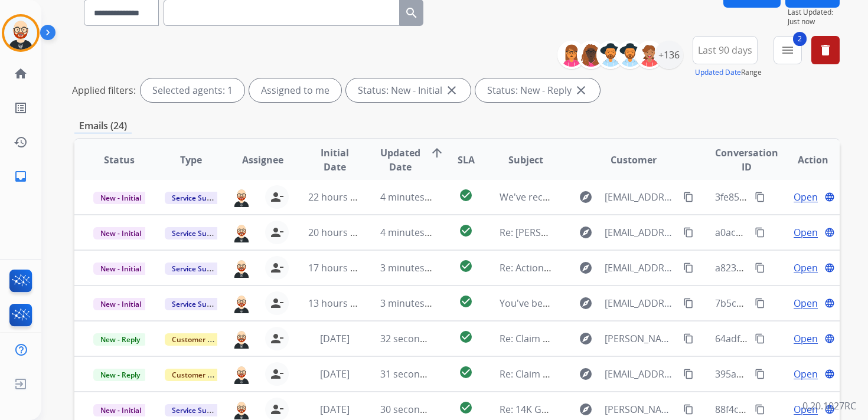
scroll to position [112, 0]
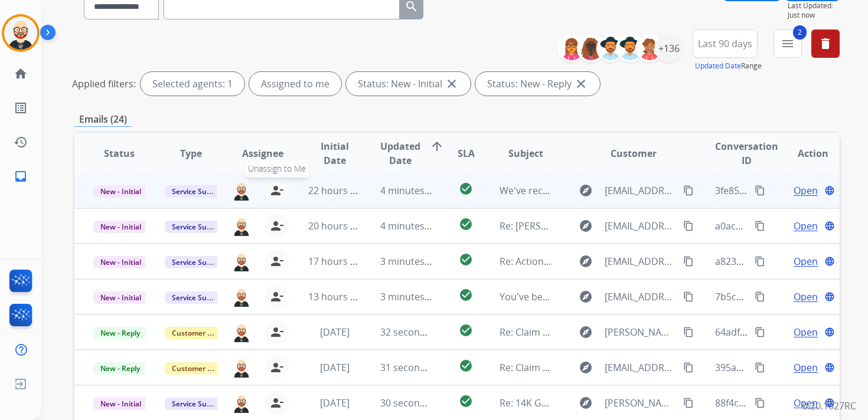
click at [275, 194] on mat-icon "person_remove" at bounding box center [277, 191] width 14 height 14
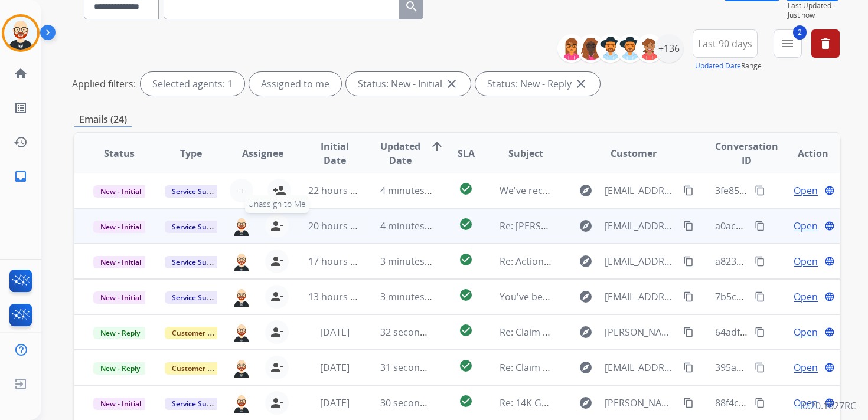
click at [275, 226] on mat-icon "person_remove" at bounding box center [277, 226] width 14 height 14
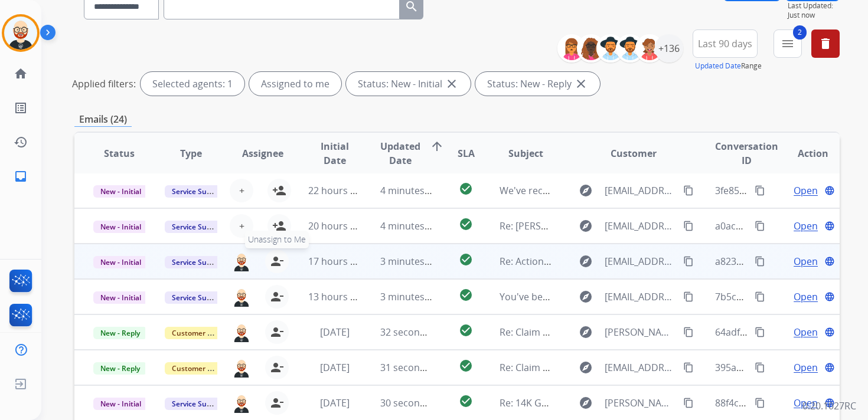
click at [275, 260] on mat-icon "person_remove" at bounding box center [277, 262] width 14 height 14
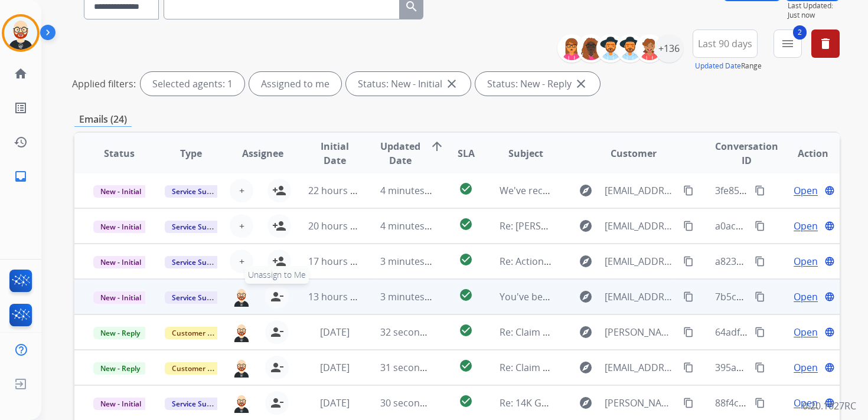
click at [275, 295] on mat-icon "person_remove" at bounding box center [277, 297] width 14 height 14
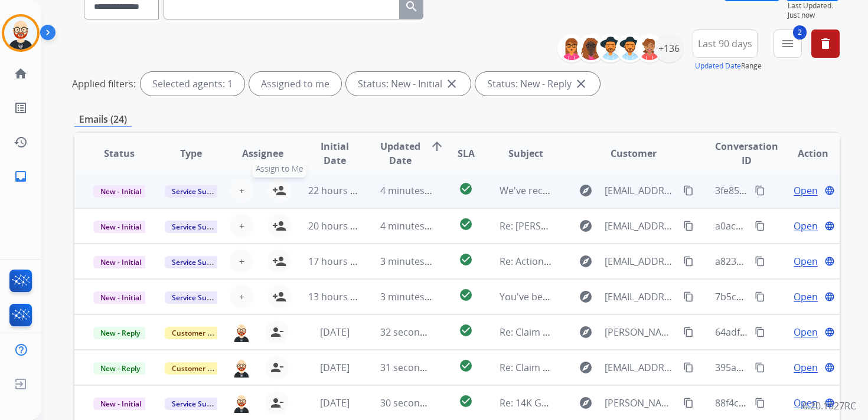
click at [275, 190] on mat-icon "person_add" at bounding box center [279, 191] width 14 height 14
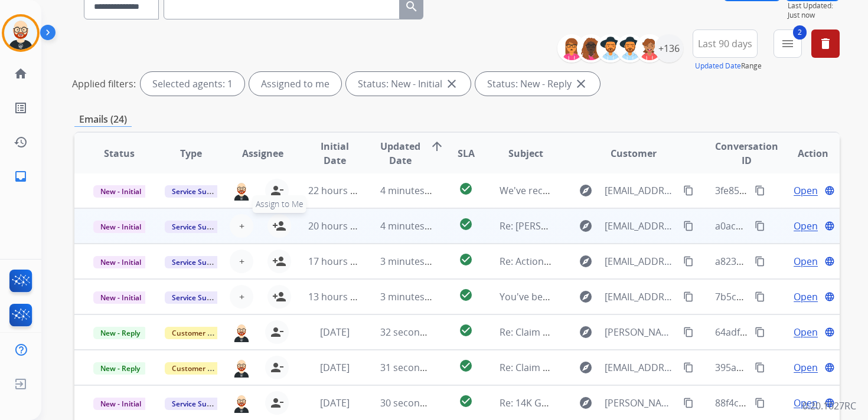
click at [279, 223] on mat-icon "person_add" at bounding box center [279, 226] width 14 height 14
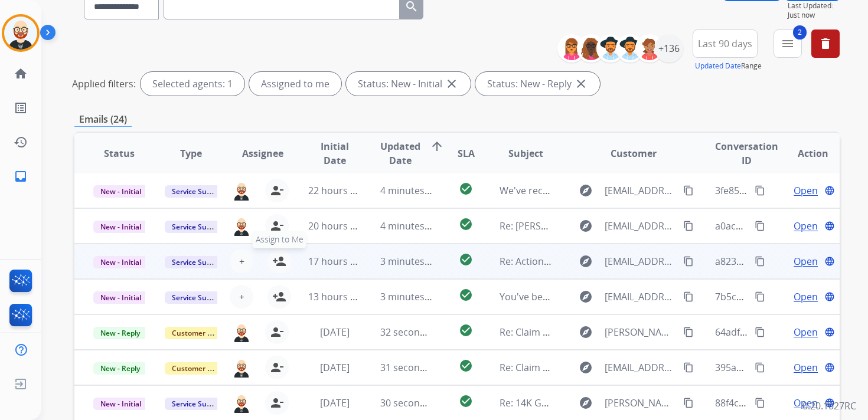
click at [279, 259] on mat-icon "person_add" at bounding box center [279, 262] width 14 height 14
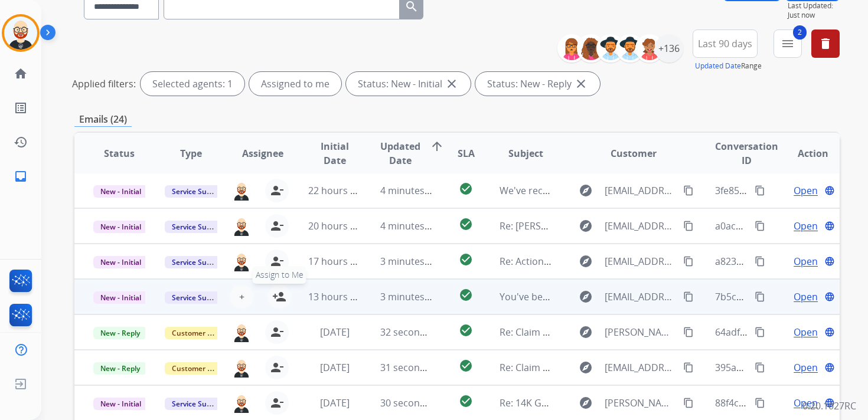
click at [278, 304] on mat-icon "person_add" at bounding box center [279, 297] width 14 height 14
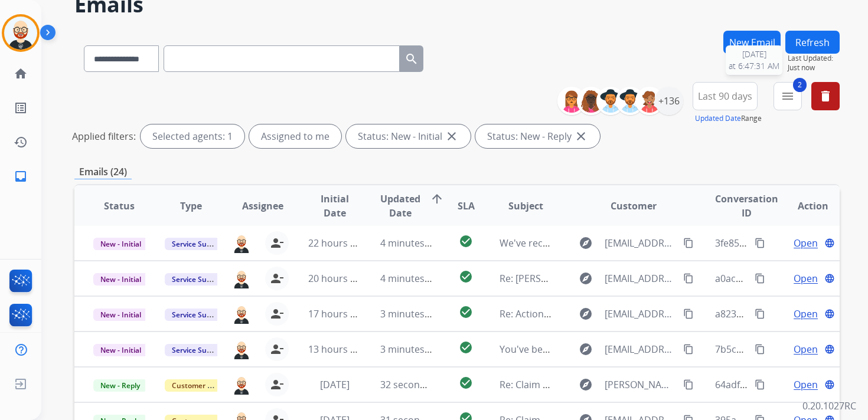
scroll to position [57, 0]
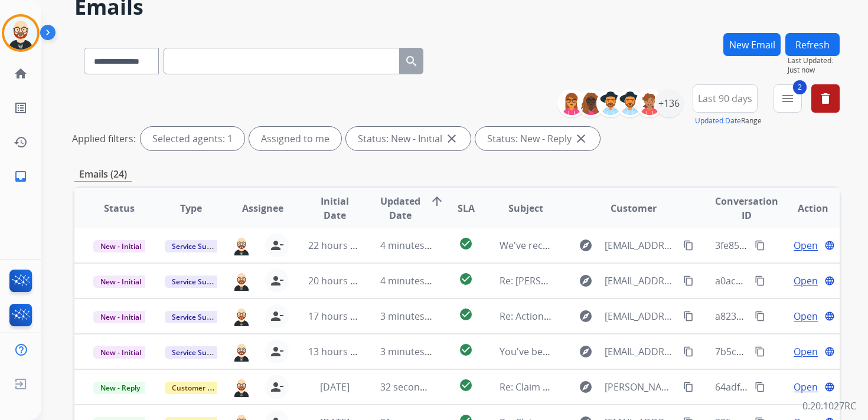
click at [803, 43] on button "Refresh" at bounding box center [812, 44] width 54 height 23
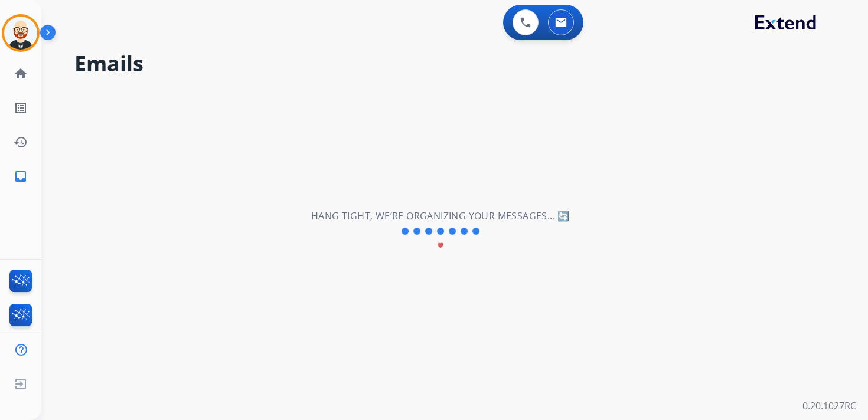
scroll to position [0, 0]
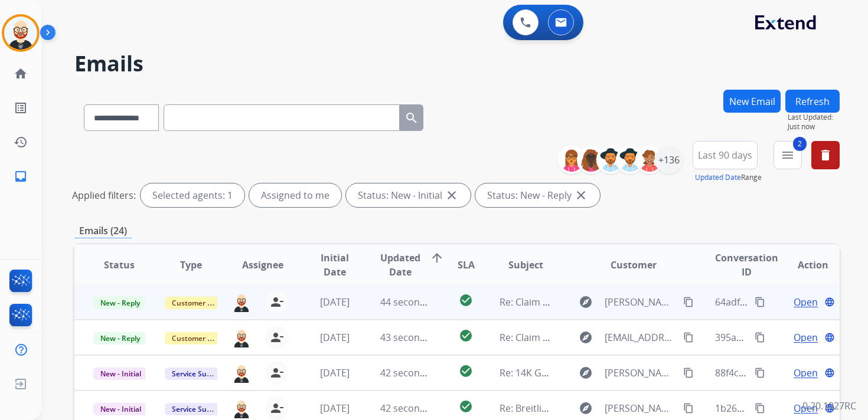
click at [794, 298] on span "Open" at bounding box center [806, 302] width 24 height 14
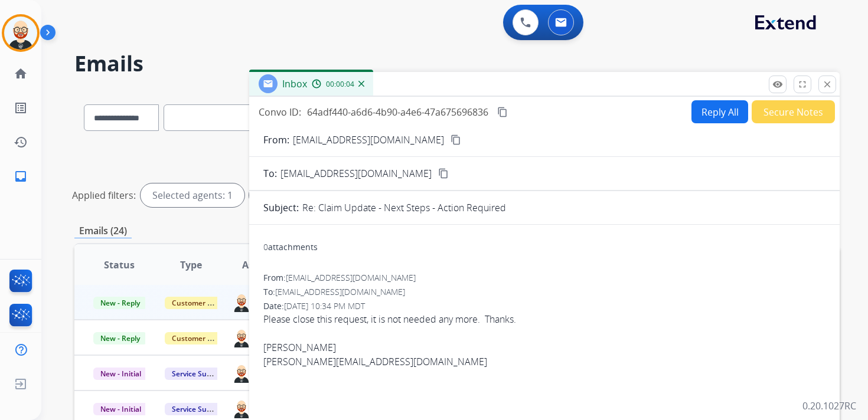
click at [451, 142] on mat-icon "content_copy" at bounding box center [456, 140] width 11 height 11
click at [392, 361] on link "[PERSON_NAME][EMAIL_ADDRESS][DOMAIN_NAME]" at bounding box center [375, 362] width 224 height 13
drag, startPoint x: 405, startPoint y: 364, endPoint x: 260, endPoint y: 364, distance: 144.1
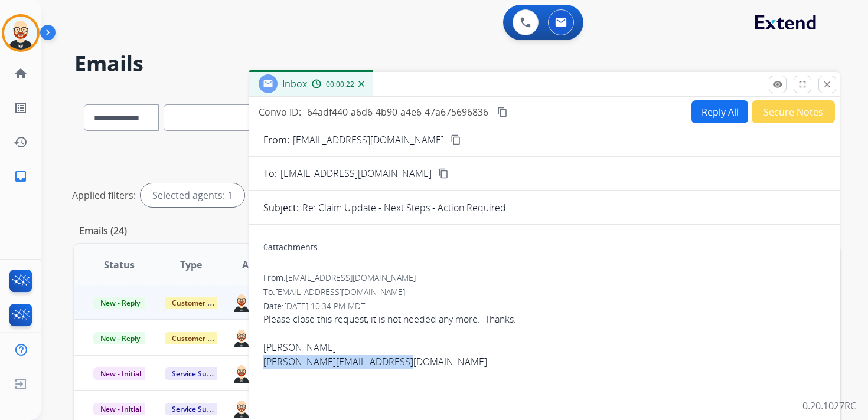
copy link "[PERSON_NAME][EMAIL_ADDRESS][DOMAIN_NAME]"
click at [504, 116] on mat-icon "content_copy" at bounding box center [502, 112] width 11 height 11
click at [710, 111] on button "Reply All" at bounding box center [720, 111] width 57 height 23
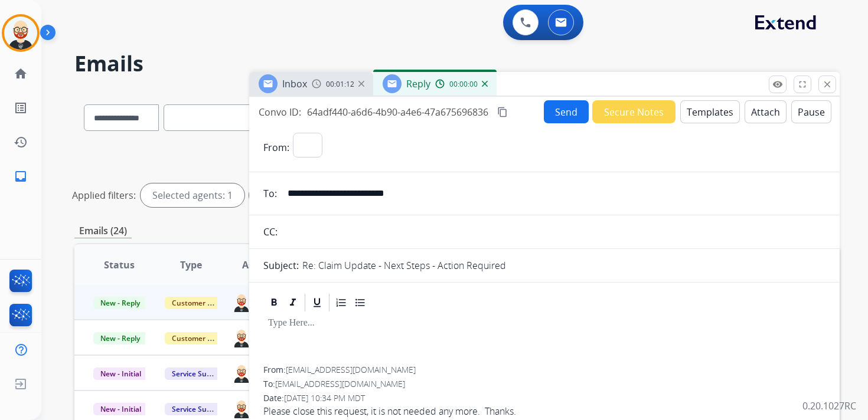
select select "**********"
click at [292, 337] on div at bounding box center [544, 340] width 562 height 53
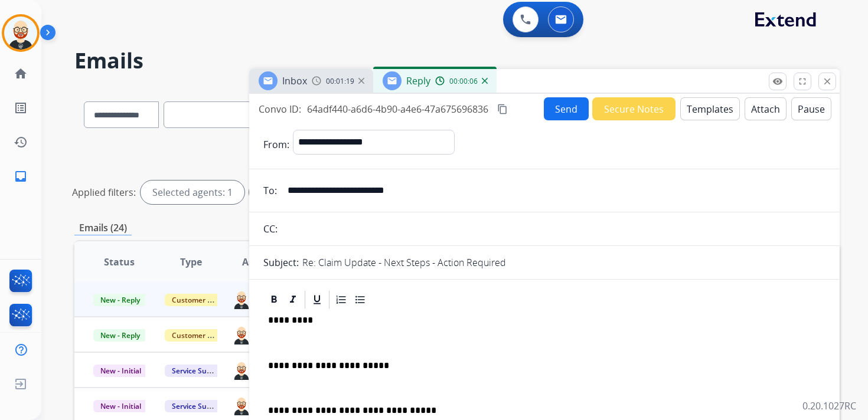
click at [396, 409] on p "**********" at bounding box center [539, 411] width 543 height 11
click at [330, 348] on p at bounding box center [544, 343] width 553 height 11
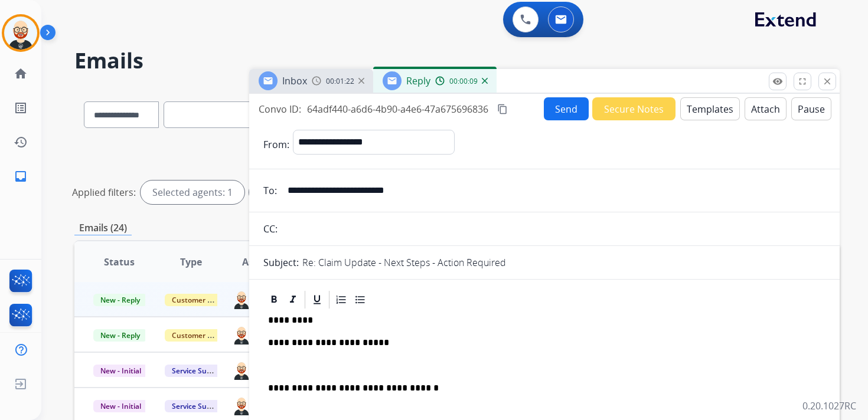
click at [316, 361] on p at bounding box center [544, 366] width 553 height 11
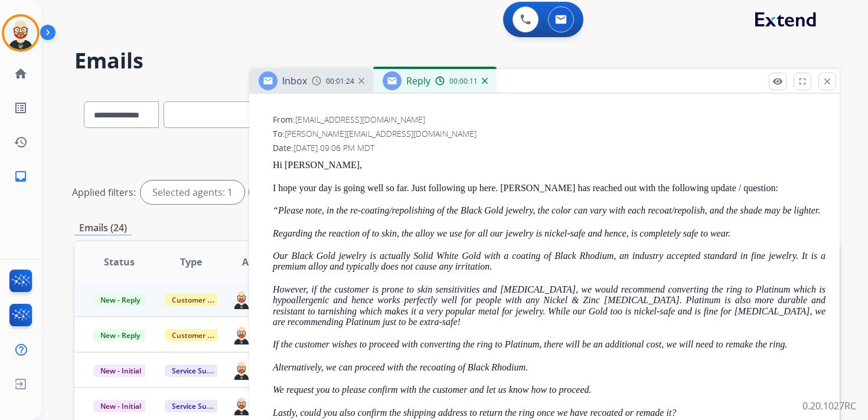
scroll to position [466, 0]
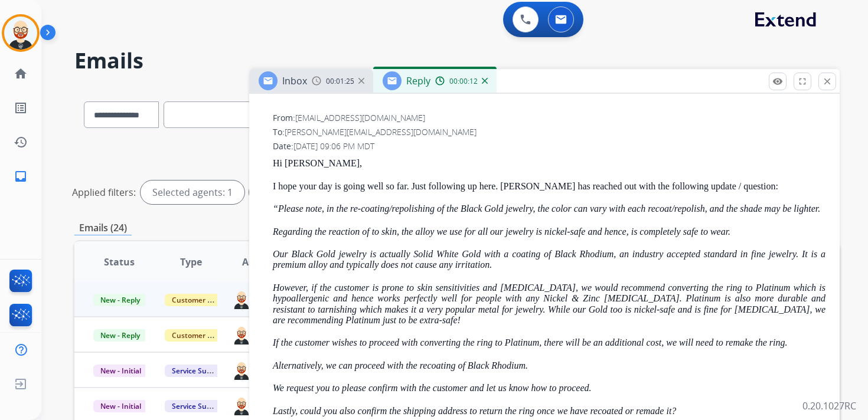
click at [296, 164] on p "Hi [PERSON_NAME]," at bounding box center [549, 163] width 553 height 11
copy p "[PERSON_NAME]"
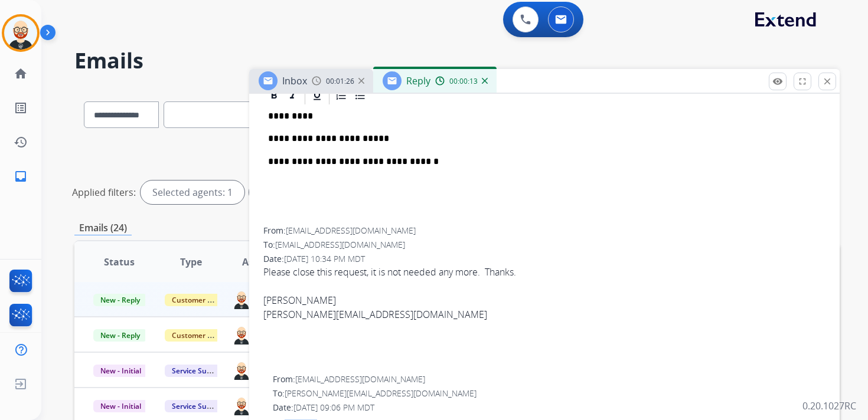
scroll to position [141, 0]
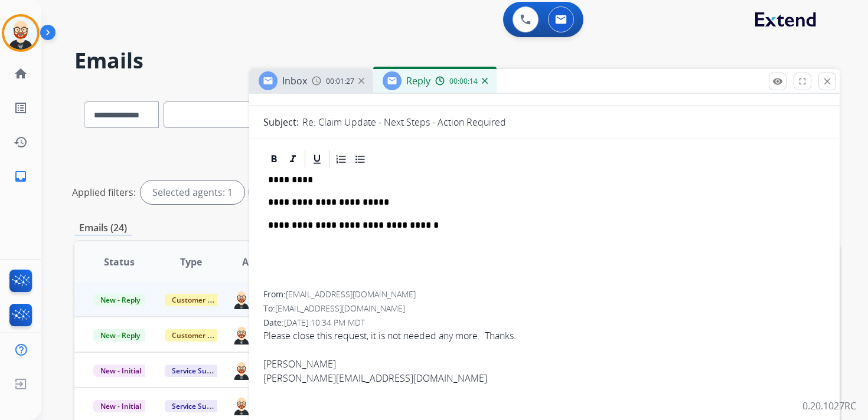
click at [294, 181] on p "*********" at bounding box center [539, 180] width 543 height 11
click at [407, 200] on p "**********" at bounding box center [539, 202] width 543 height 11
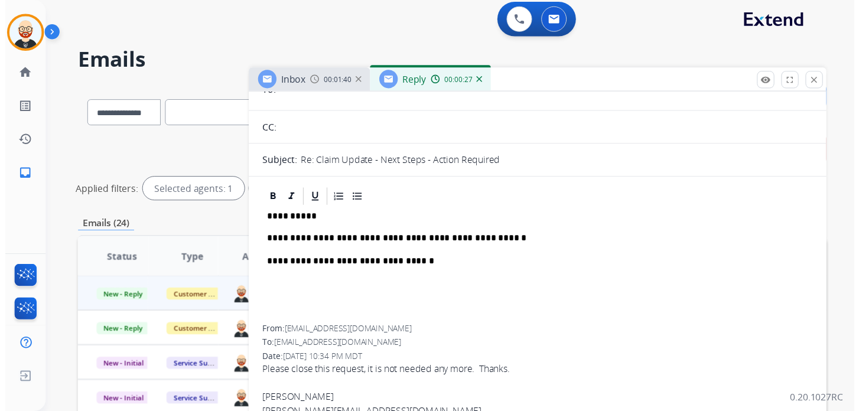
scroll to position [0, 0]
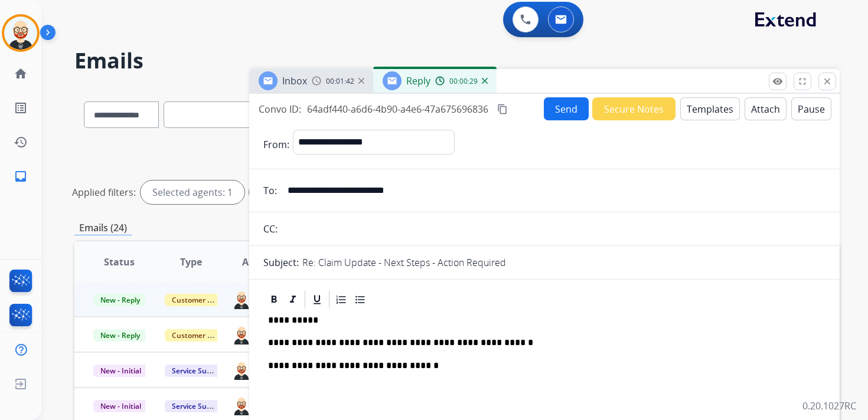
click at [551, 113] on button "Send" at bounding box center [566, 108] width 45 height 23
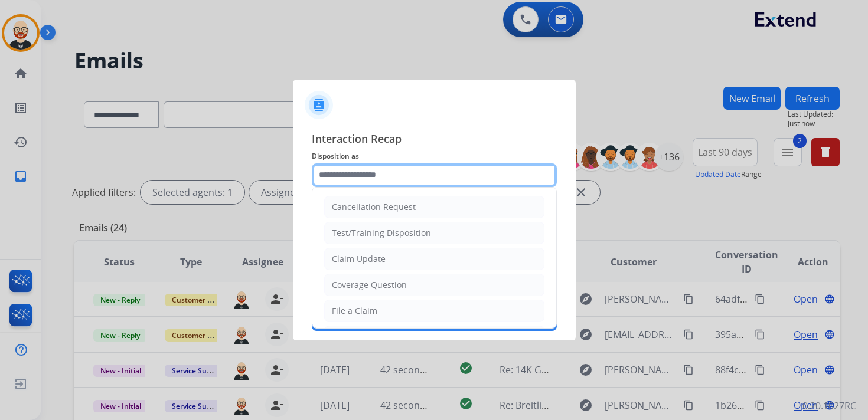
click at [360, 169] on input "text" at bounding box center [434, 176] width 245 height 24
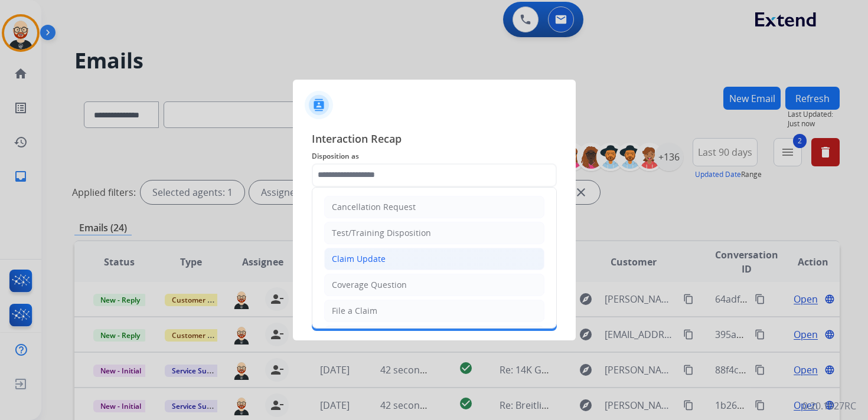
click at [354, 258] on div "Claim Update" at bounding box center [359, 259] width 54 height 12
type input "**********"
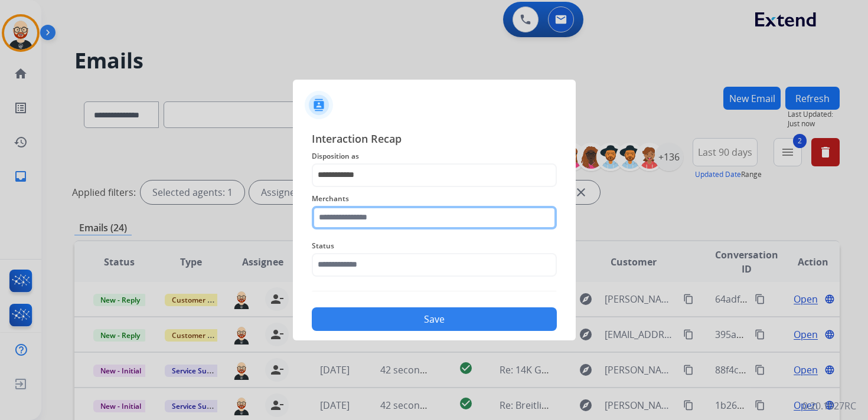
click at [341, 219] on input "text" at bounding box center [434, 218] width 245 height 24
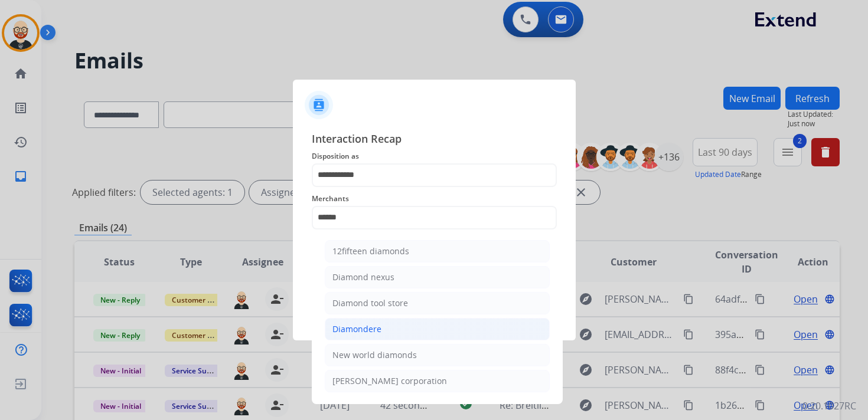
click at [365, 325] on div "Diamondere" at bounding box center [356, 330] width 49 height 12
type input "**********"
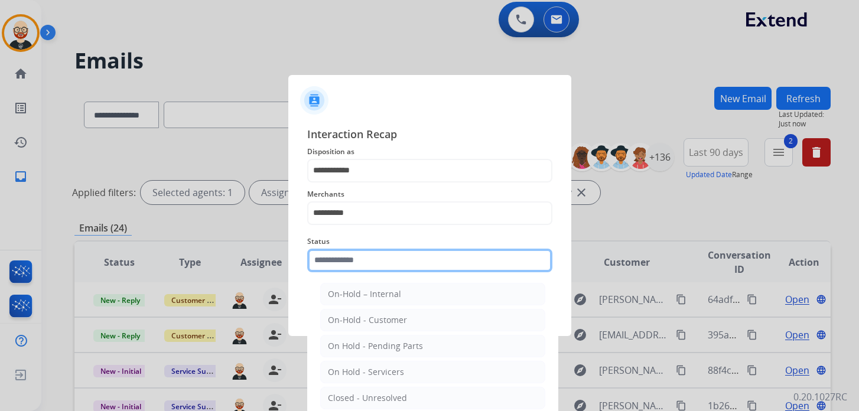
click at [366, 265] on input "text" at bounding box center [429, 261] width 245 height 24
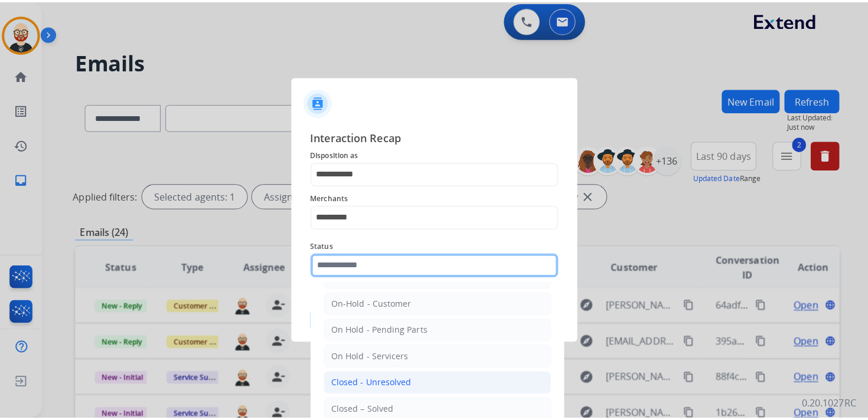
scroll to position [23, 0]
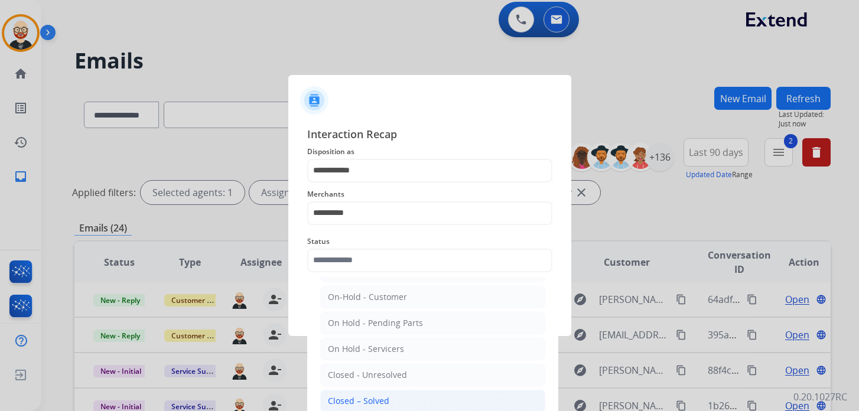
click at [358, 395] on div "Closed – Solved" at bounding box center [358, 401] width 61 height 12
type input "**********"
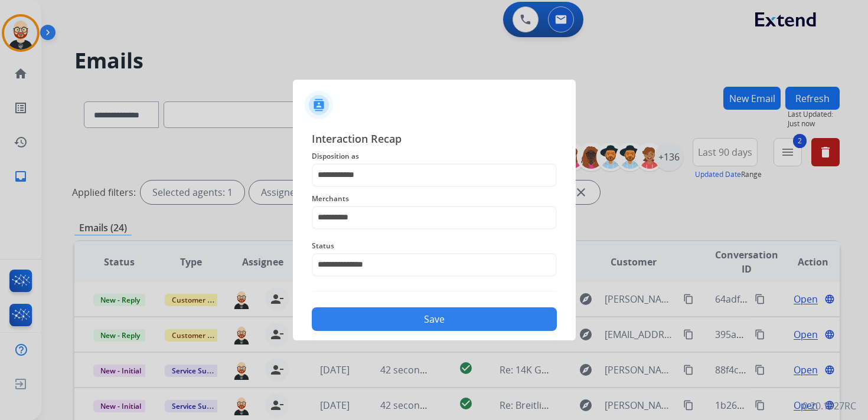
click at [429, 303] on div "Save" at bounding box center [434, 316] width 245 height 31
click at [421, 317] on button "Save" at bounding box center [434, 320] width 245 height 24
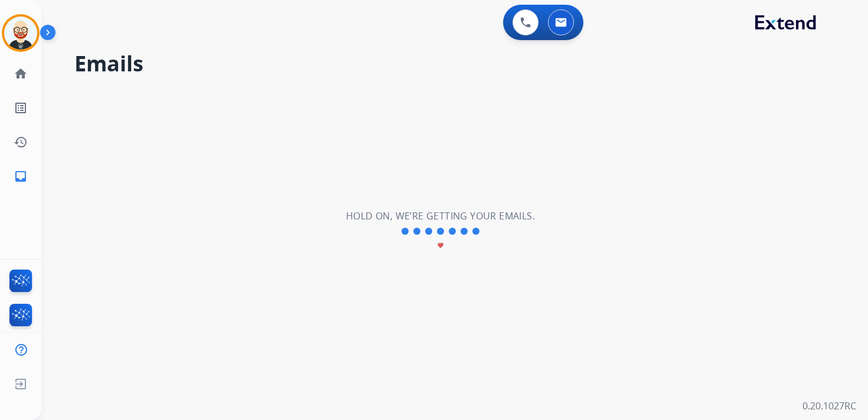
scroll to position [0, 0]
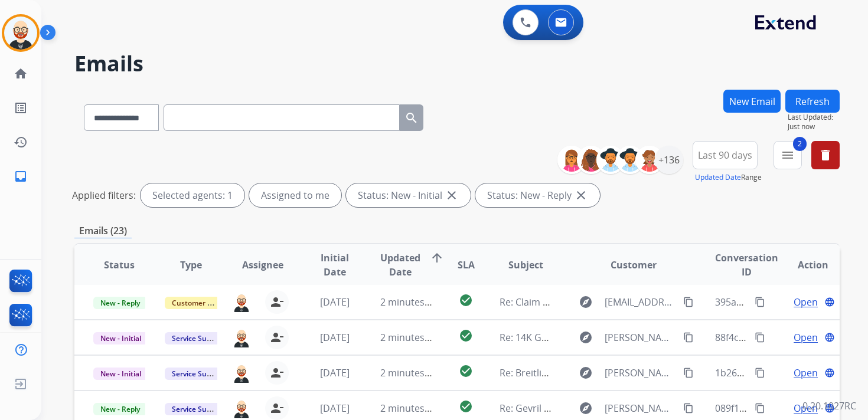
click at [193, 111] on input "text" at bounding box center [282, 118] width 236 height 27
paste input "**********"
type input "**********"
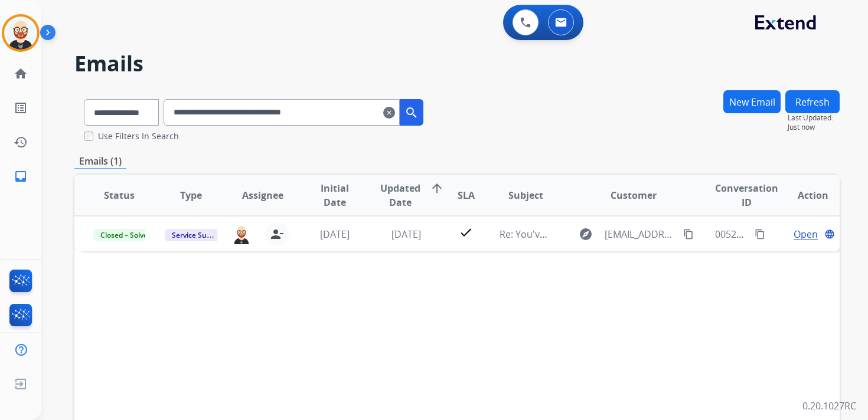
click at [395, 115] on mat-icon "clear" at bounding box center [389, 113] width 12 height 14
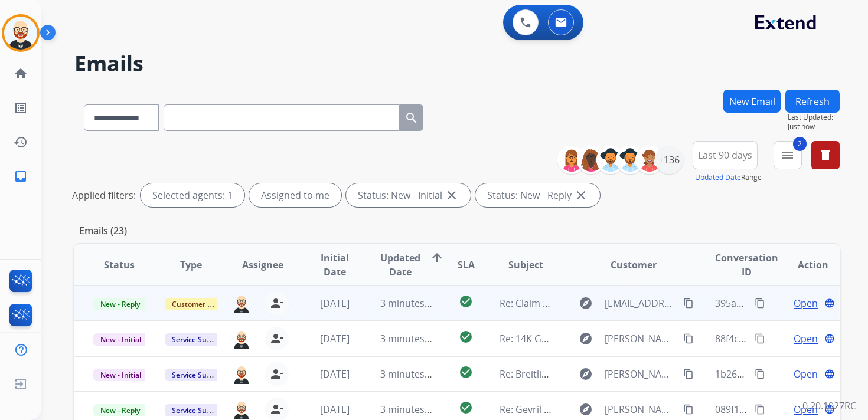
click at [796, 305] on span "Open" at bounding box center [806, 303] width 24 height 14
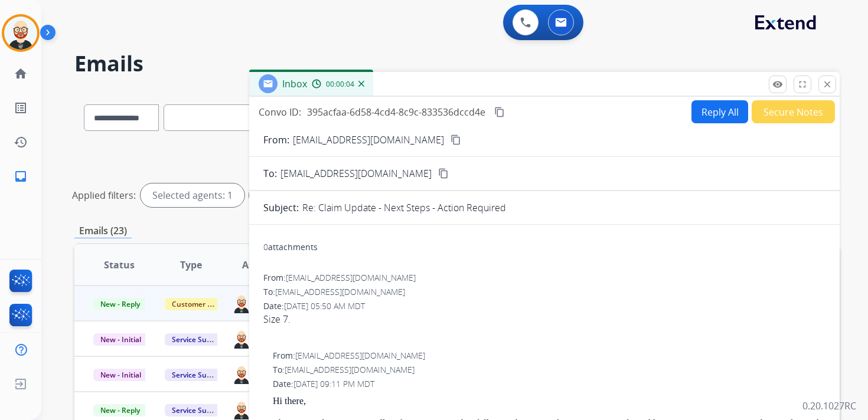
click at [451, 141] on mat-icon "content_copy" at bounding box center [456, 140] width 11 height 11
drag, startPoint x: 396, startPoint y: 373, endPoint x: 286, endPoint y: 375, distance: 109.3
click at [286, 375] on div "To: [EMAIL_ADDRESS][DOMAIN_NAME]" at bounding box center [549, 370] width 553 height 12
copy span "[EMAIL_ADDRESS][DOMAIN_NAME]"
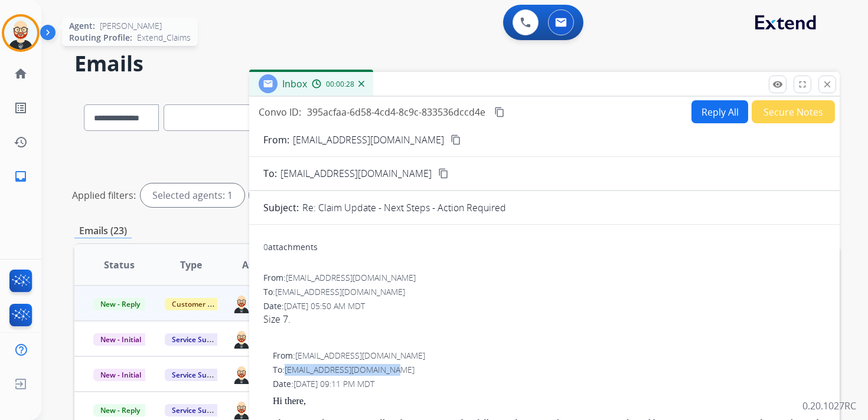
click at [23, 37] on img at bounding box center [20, 33] width 33 height 33
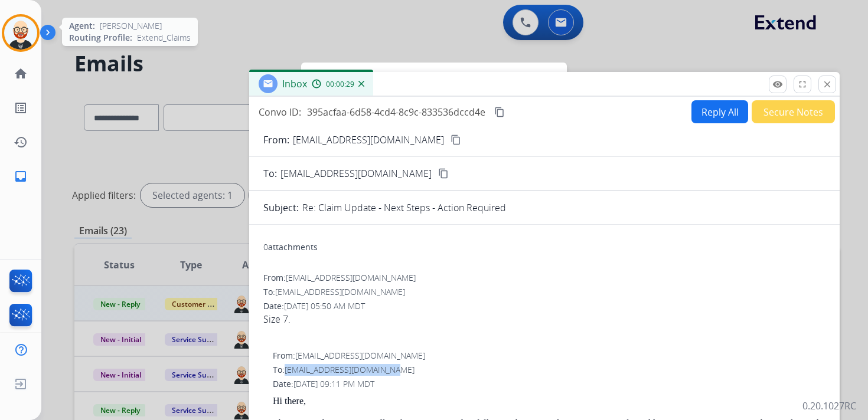
click at [23, 23] on img at bounding box center [20, 33] width 33 height 33
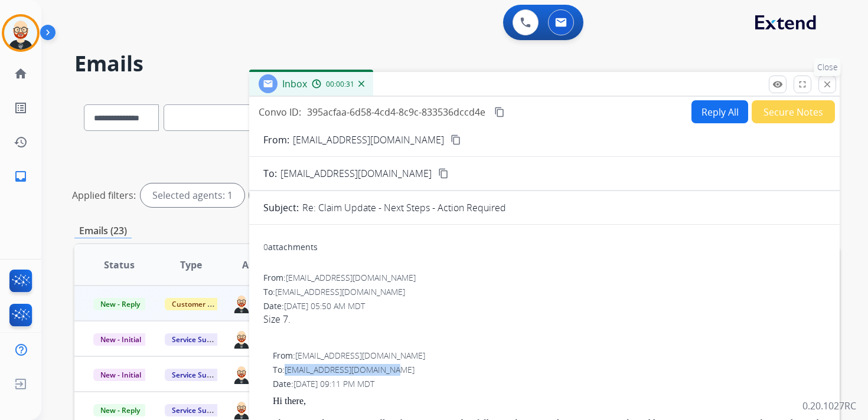
click at [825, 89] on mat-icon "close" at bounding box center [827, 84] width 11 height 11
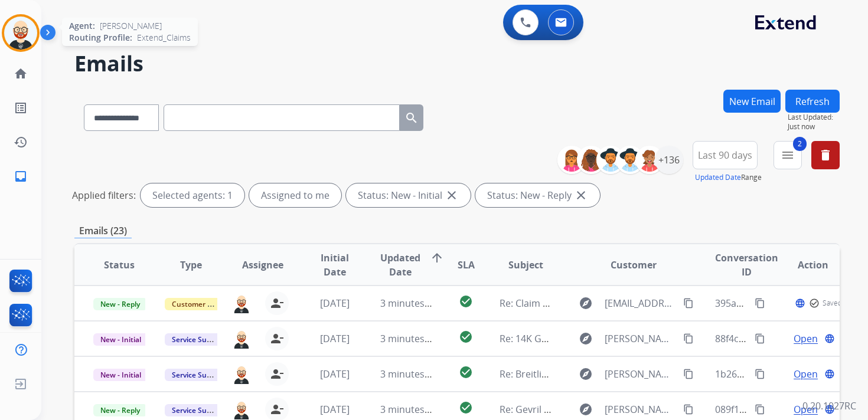
click at [20, 31] on img at bounding box center [20, 33] width 33 height 33
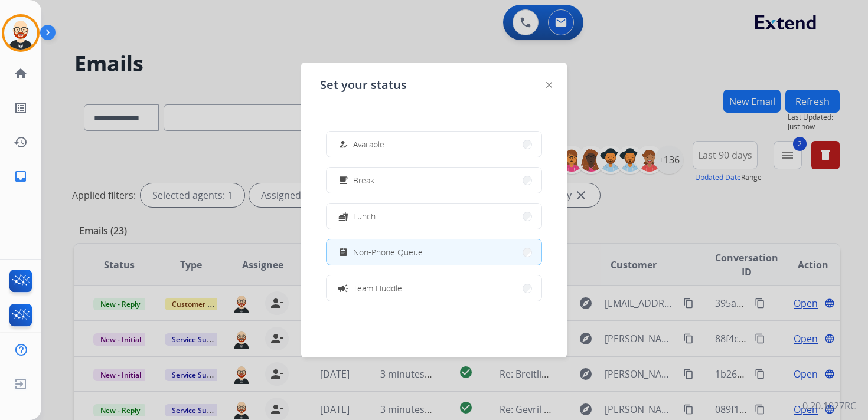
scroll to position [187, 0]
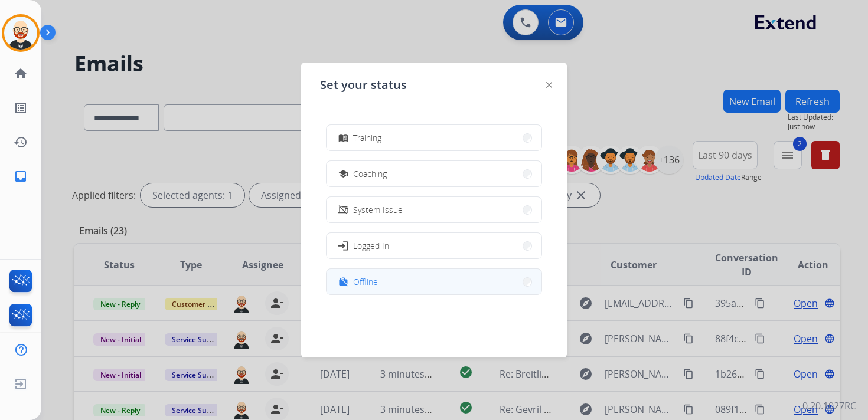
click at [399, 286] on button "work_off Offline" at bounding box center [434, 281] width 215 height 25
